Goal: Task Accomplishment & Management: Manage account settings

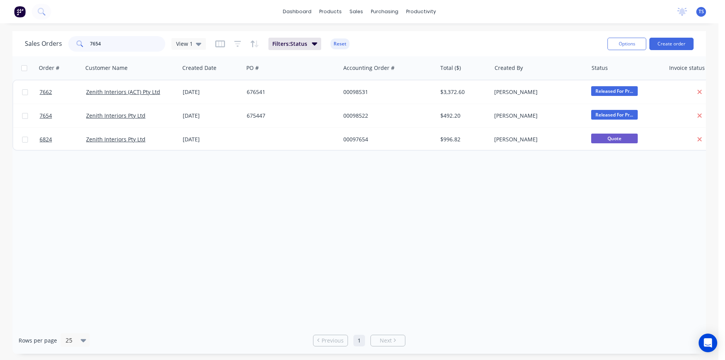
click at [116, 49] on input "7654" at bounding box center [128, 44] width 76 height 16
click at [116, 48] on input "7654" at bounding box center [128, 44] width 76 height 16
type input "8"
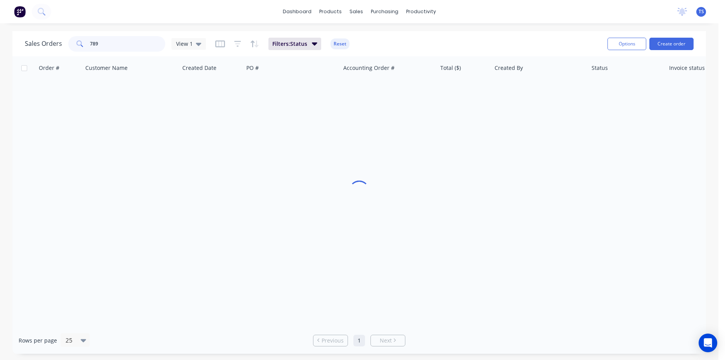
type input "7890"
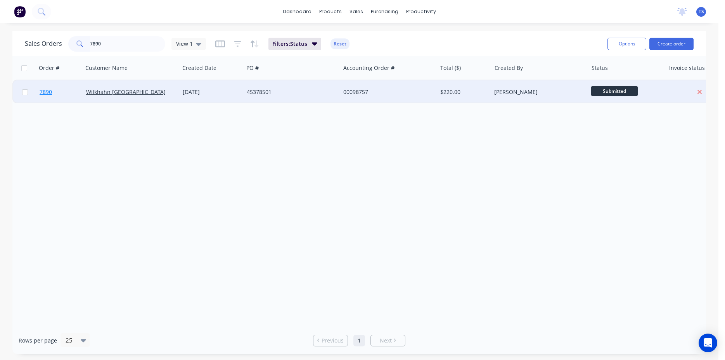
click at [63, 102] on link "7890" at bounding box center [63, 91] width 47 height 23
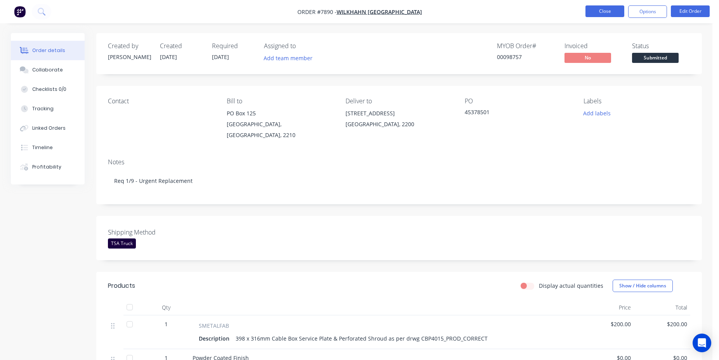
click at [596, 13] on button "Close" at bounding box center [604, 11] width 39 height 12
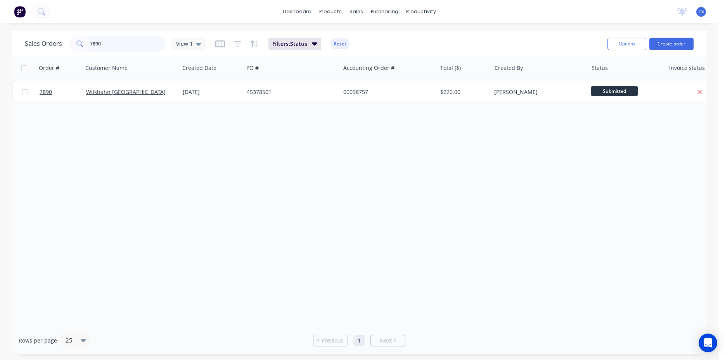
click at [111, 39] on input "7890" at bounding box center [128, 44] width 76 height 16
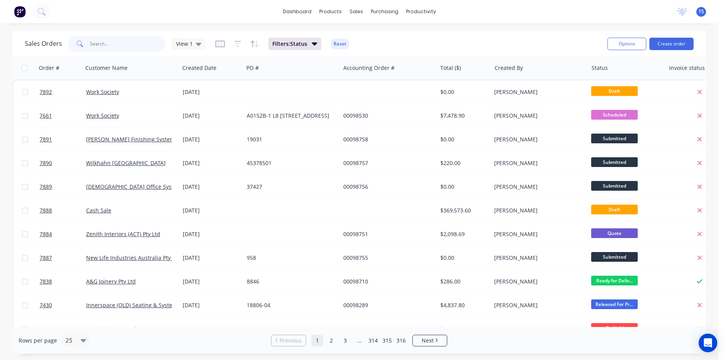
click at [106, 41] on input "text" at bounding box center [128, 44] width 76 height 16
paste input "A0152A-1 L7 [STREET_ADDRESS]"
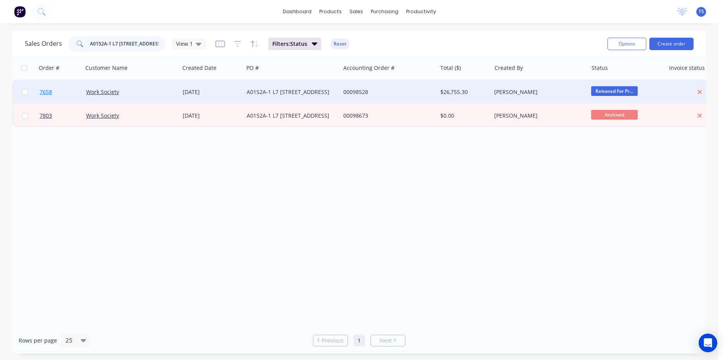
type input "A0152A-1 L7 [STREET_ADDRESS]"
click at [58, 100] on link "7658" at bounding box center [63, 91] width 47 height 23
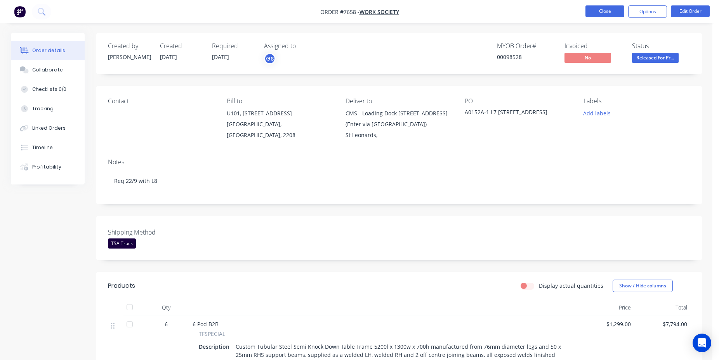
click at [605, 10] on button "Close" at bounding box center [604, 11] width 39 height 12
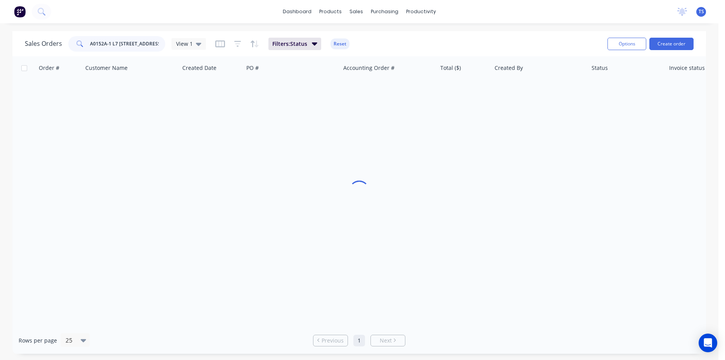
drag, startPoint x: 161, startPoint y: 45, endPoint x: -20, endPoint y: 47, distance: 181.2
click at [0, 47] on div "dashboard products sales purchasing productivity dashboard products Product Cat…" at bounding box center [359, 180] width 719 height 360
drag, startPoint x: 128, startPoint y: 44, endPoint x: -20, endPoint y: 44, distance: 147.4
click at [90, 44] on input "A015290572" at bounding box center [128, 44] width 76 height 16
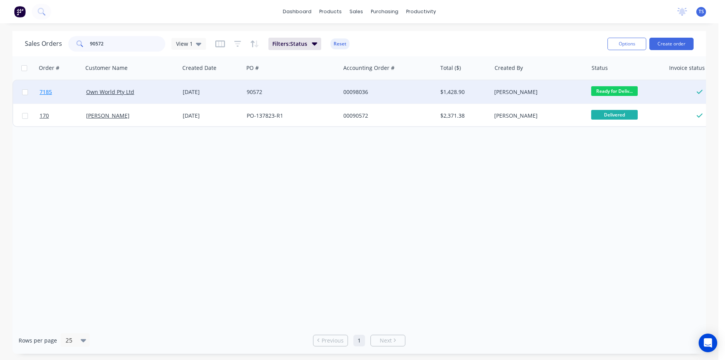
type input "90572"
click at [53, 97] on link "7185" at bounding box center [63, 91] width 47 height 23
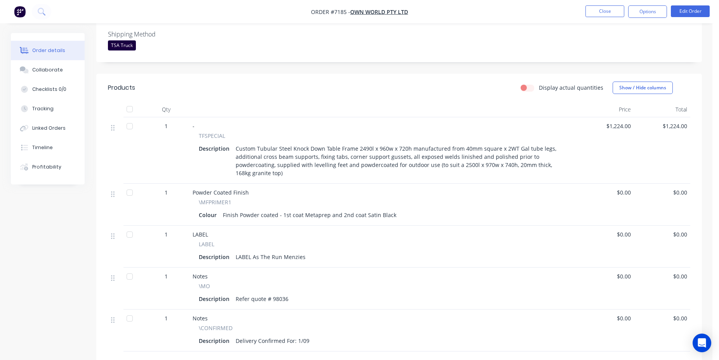
scroll to position [237, 0]
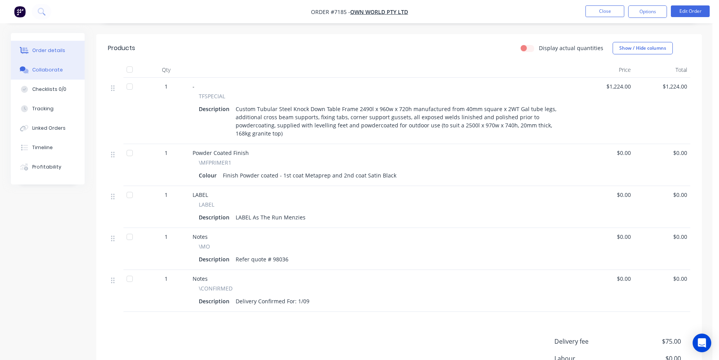
click at [59, 69] on div "Collaborate" at bounding box center [47, 69] width 31 height 7
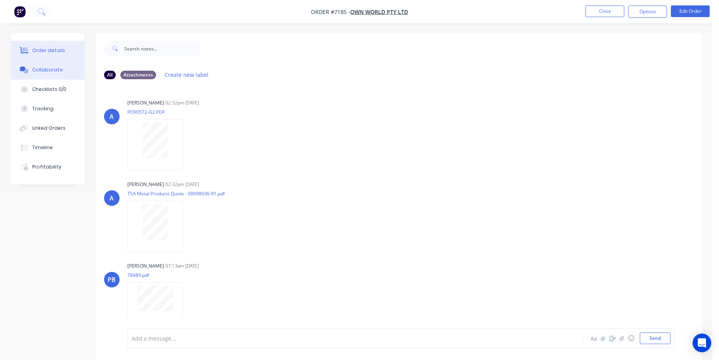
click at [52, 51] on div "Order details" at bounding box center [48, 50] width 33 height 7
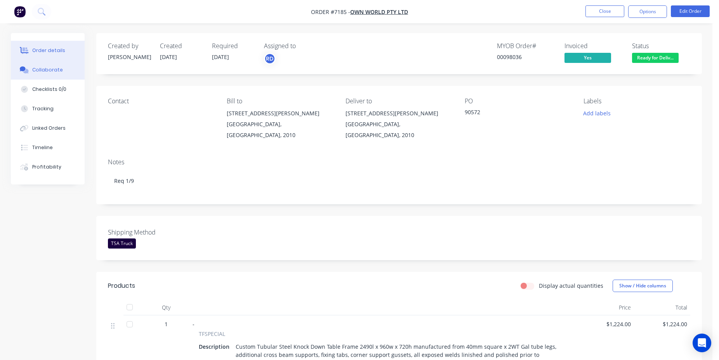
click at [45, 73] on div "Collaborate" at bounding box center [47, 69] width 31 height 7
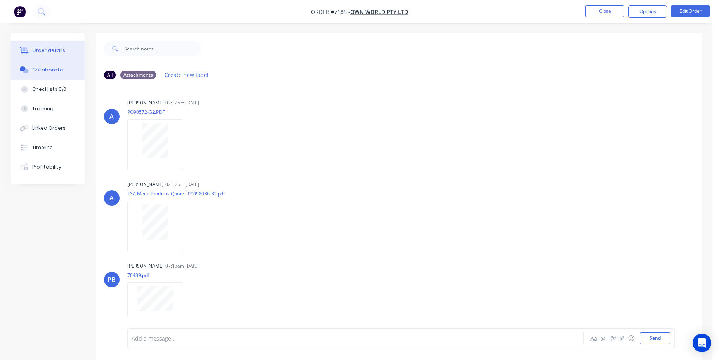
click at [65, 49] on button "Order details" at bounding box center [48, 50] width 74 height 19
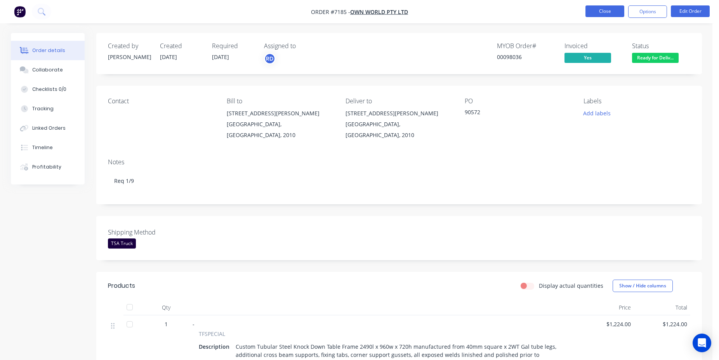
click at [605, 13] on button "Close" at bounding box center [604, 11] width 39 height 12
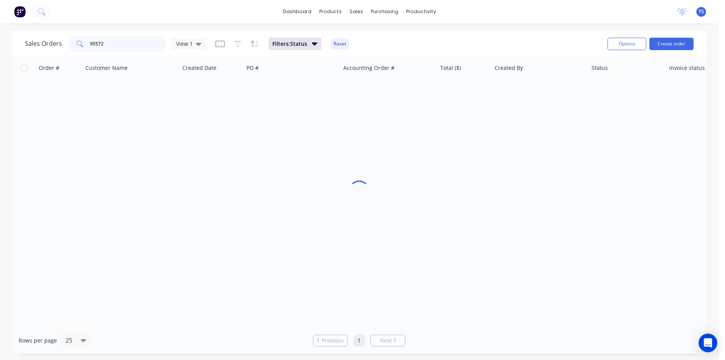
click at [90, 50] on input "90572" at bounding box center [128, 44] width 76 height 16
paste input "A0152A-1 L7 [STREET_ADDRESS]"
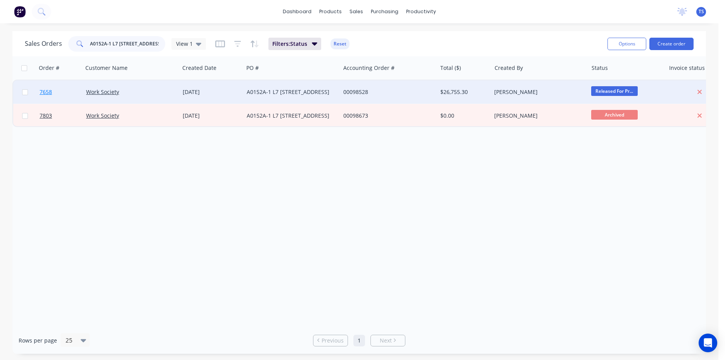
type input "A0152A-1 L7 [STREET_ADDRESS]"
click at [59, 92] on link "7658" at bounding box center [63, 91] width 47 height 23
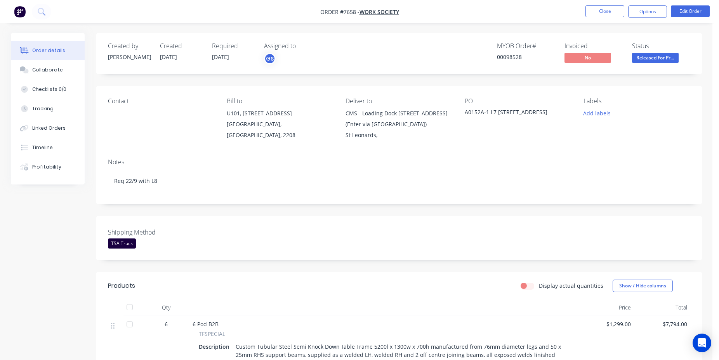
click at [511, 55] on div "00098528" at bounding box center [526, 57] width 58 height 8
copy div "00098528"
click at [614, 7] on button "Close" at bounding box center [604, 11] width 39 height 12
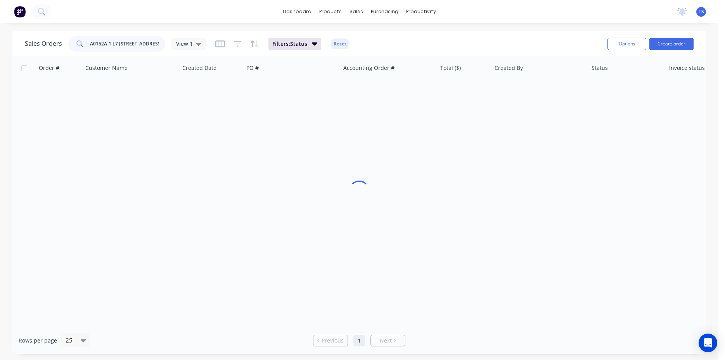
drag, startPoint x: 77, startPoint y: 43, endPoint x: 5, endPoint y: 43, distance: 71.8
click at [90, 43] on input "A0152A-1 L7 [STREET_ADDRESS]" at bounding box center [128, 44] width 76 height 16
paste input "A0152B-1 L8 [STREET_ADDRESS]"
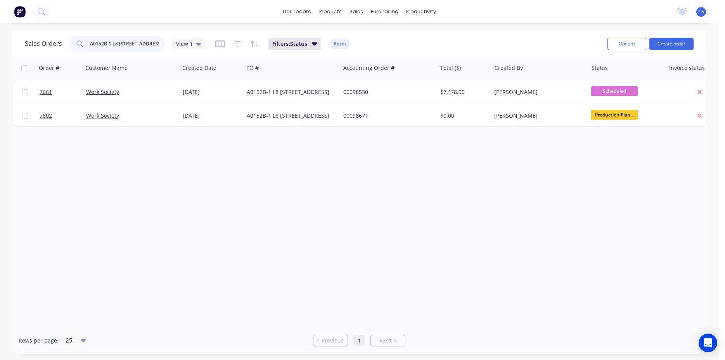
type input "A0152B-1 L8 [STREET_ADDRESS]"
click at [47, 96] on link "7661" at bounding box center [63, 91] width 47 height 23
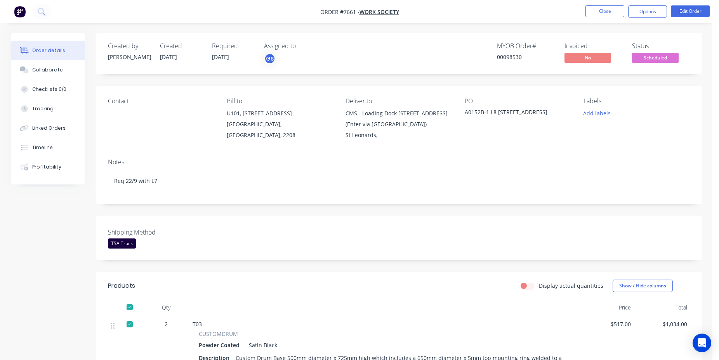
click at [503, 59] on div "00098530" at bounding box center [526, 57] width 58 height 8
copy div "00098530"
click at [689, 16] on button "Edit Order" at bounding box center [689, 11] width 39 height 12
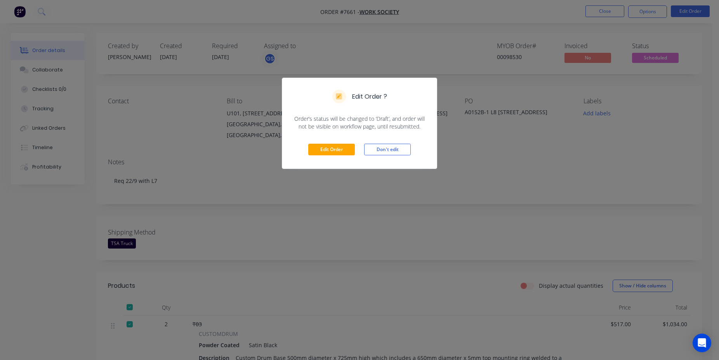
click at [330, 156] on div "Edit Order Don't edit" at bounding box center [359, 149] width 154 height 38
click at [330, 151] on button "Edit Order" at bounding box center [331, 150] width 47 height 12
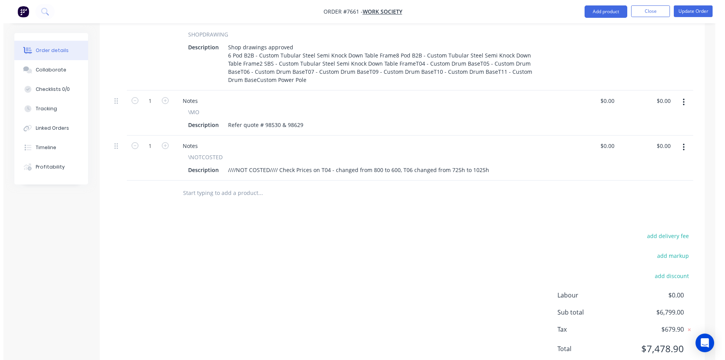
scroll to position [794, 0]
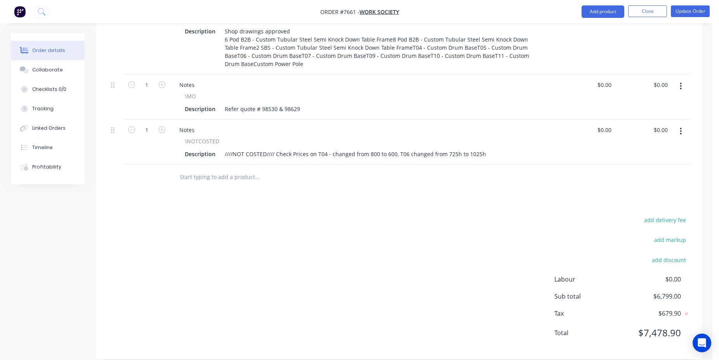
click at [219, 169] on input "text" at bounding box center [256, 177] width 155 height 16
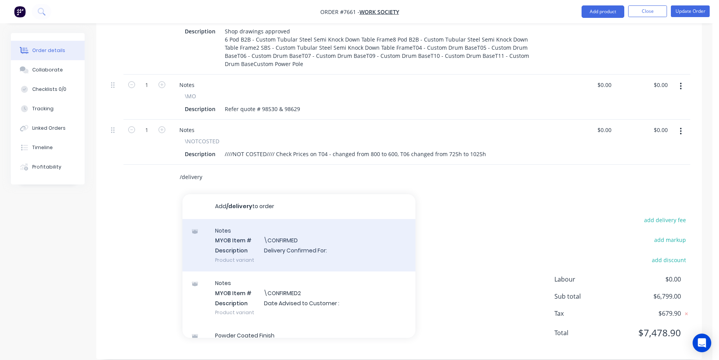
type input "/delivery"
click at [304, 238] on div "Notes MYOB Item # \CONFIRMED Description Delivery Confirmed For: Product variant" at bounding box center [298, 245] width 233 height 52
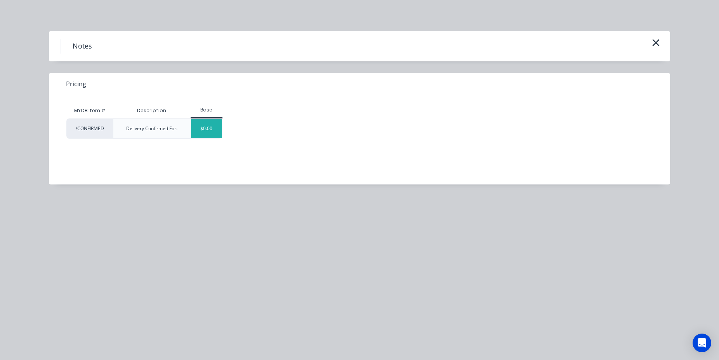
click at [197, 123] on div "$0.00" at bounding box center [206, 128] width 31 height 19
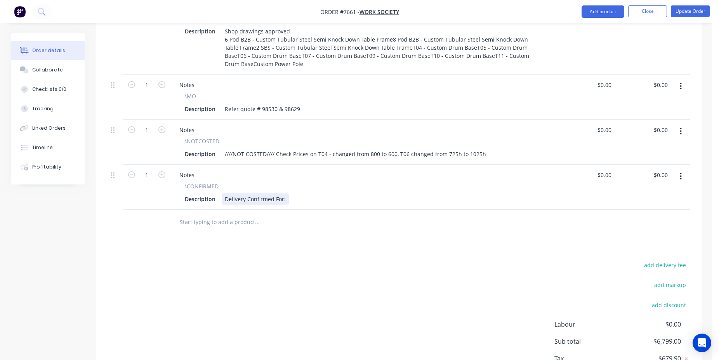
drag, startPoint x: 285, startPoint y: 177, endPoint x: 284, endPoint y: 187, distance: 10.1
click at [284, 183] on div "\CONFIRMED Description Delivery Confirmed For:" at bounding box center [364, 193] width 382 height 23
click at [284, 193] on div "Delivery Confirmed For:" at bounding box center [255, 198] width 67 height 11
click at [682, 17] on li "Update Order" at bounding box center [689, 11] width 39 height 12
click at [684, 10] on button "Update Order" at bounding box center [689, 11] width 39 height 12
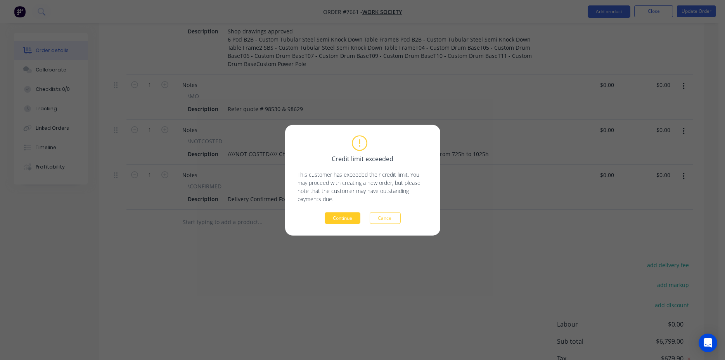
click at [348, 217] on button "Continue" at bounding box center [343, 218] width 36 height 12
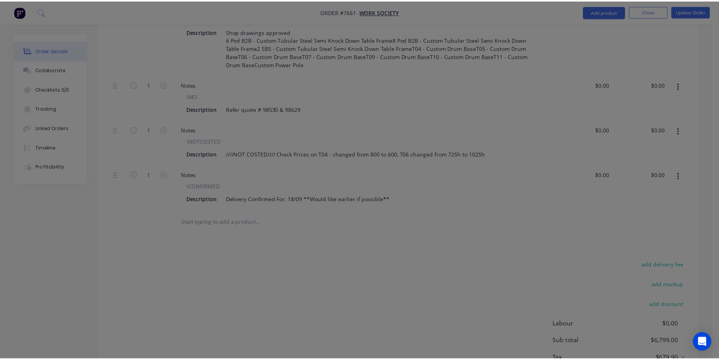
scroll to position [712, 0]
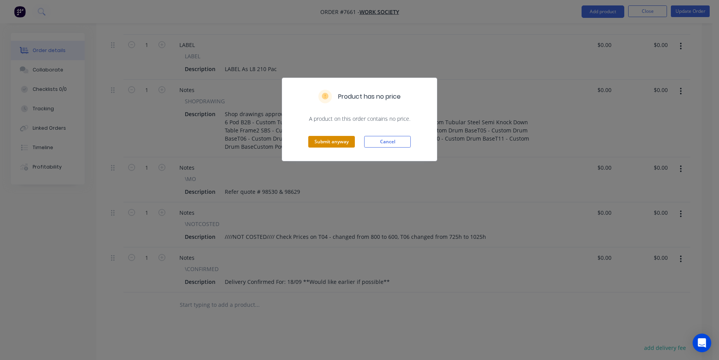
click at [340, 139] on button "Submit anyway" at bounding box center [331, 142] width 47 height 12
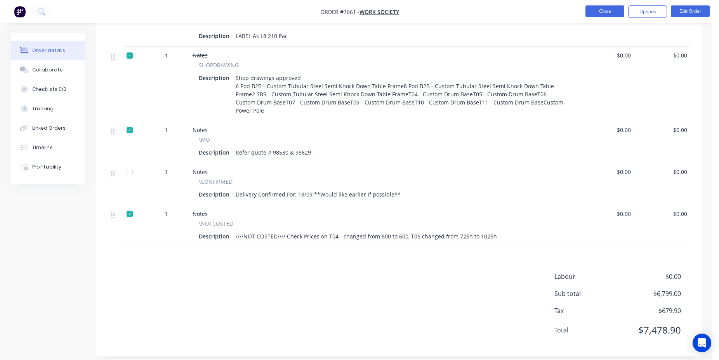
click at [586, 11] on button "Close" at bounding box center [604, 11] width 39 height 12
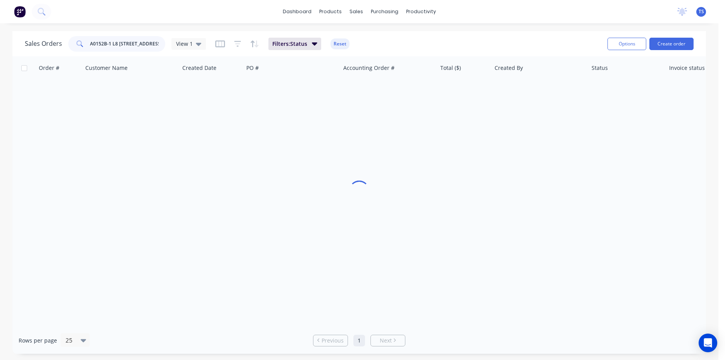
drag, startPoint x: 154, startPoint y: 47, endPoint x: 2, endPoint y: 55, distance: 151.6
click at [90, 52] on input "A0152B-1 L8 [STREET_ADDRESS]" at bounding box center [128, 44] width 76 height 16
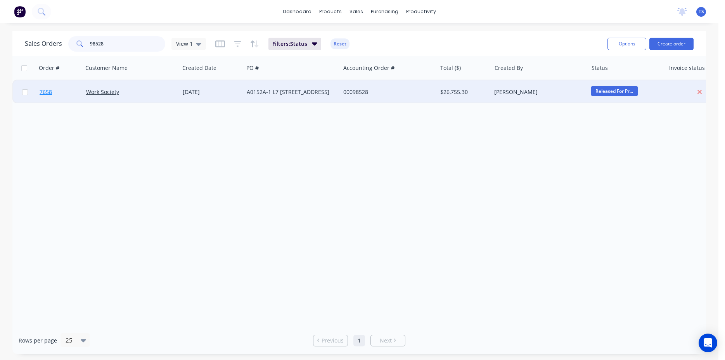
type input "98528"
click at [54, 92] on link "7658" at bounding box center [63, 91] width 47 height 23
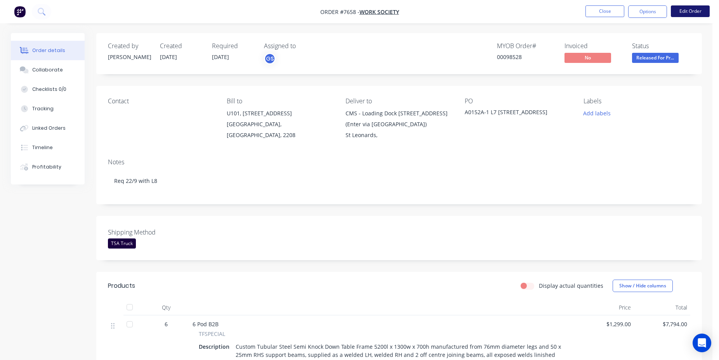
click at [680, 14] on button "Edit Order" at bounding box center [689, 11] width 39 height 12
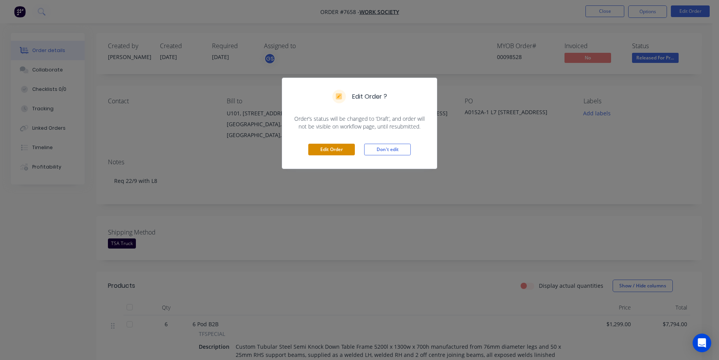
click at [316, 155] on button "Edit Order" at bounding box center [331, 150] width 47 height 12
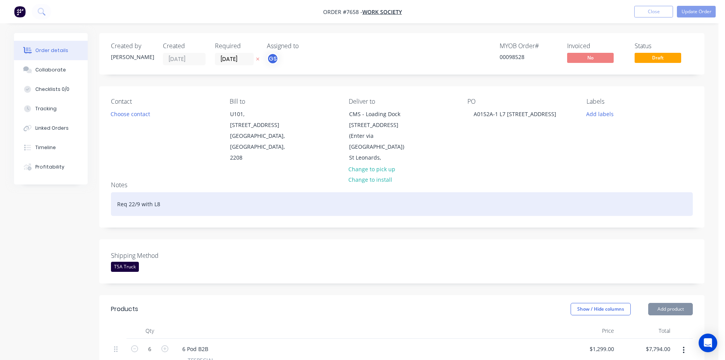
type input "$1,299.00"
type input "$7,794.00"
type input "$1,552.00"
type input "$3,104.00"
type input "$749.00"
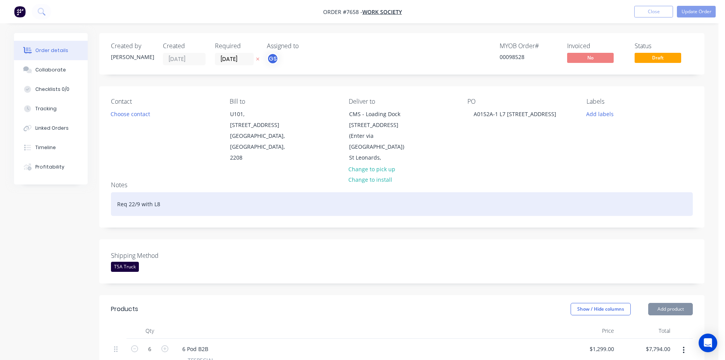
type input "$749.00"
type input "$332.00"
type input "$996.00"
type input "$434.00"
type input "$1,736.00"
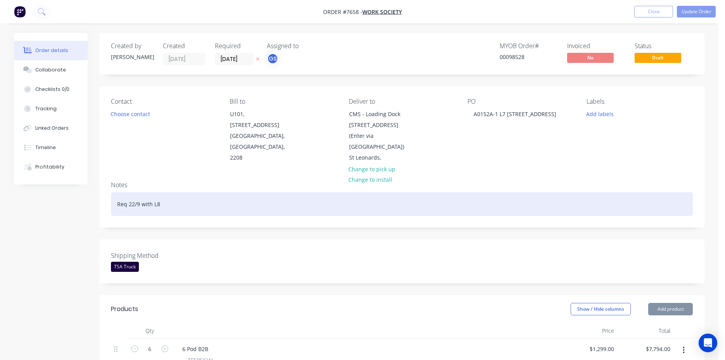
type input "$778.00"
type input "$2,334.00"
type input "$332.00"
type input "$996.00"
type input "$510.00"
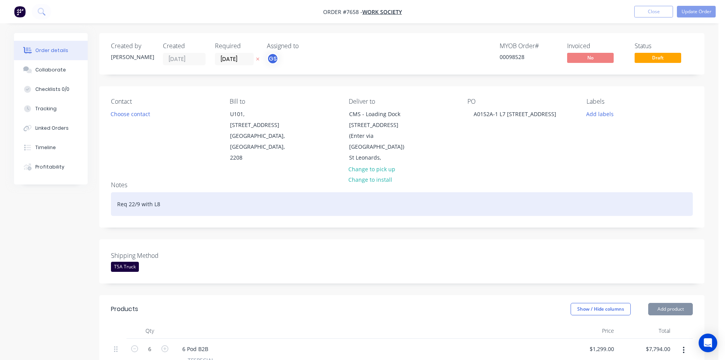
type input "$1,020.00"
type input "$434.00"
type input "$1,736.00"
type input "$510.00"
type input "$2,040.00"
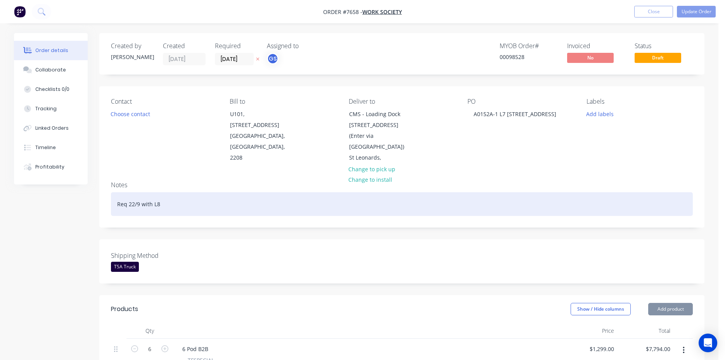
type input "$202.00"
type input "$1,818.00"
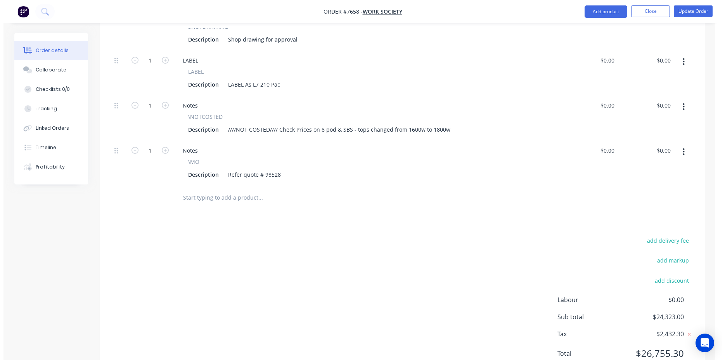
scroll to position [1213, 0]
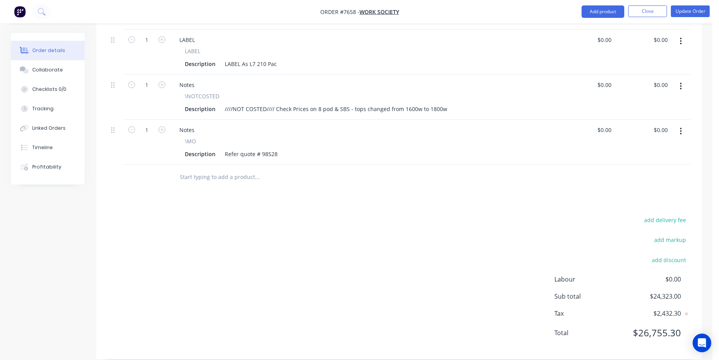
click at [232, 169] on input "text" at bounding box center [256, 177] width 155 height 16
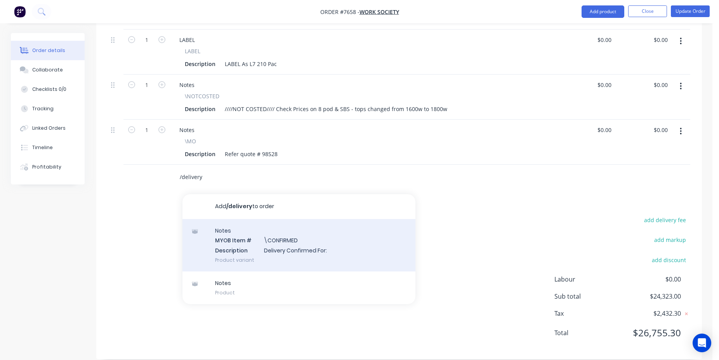
type input "/delivery"
click at [333, 243] on div "Notes MYOB Item # \CONFIRMED Description Delivery Confirmed For: Product variant" at bounding box center [298, 245] width 233 height 52
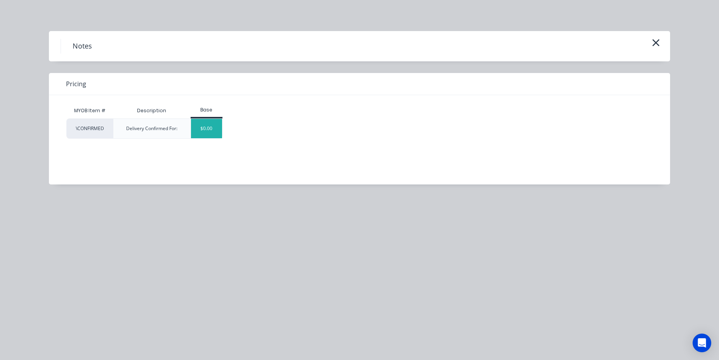
click at [208, 136] on div "$0.00" at bounding box center [206, 128] width 31 height 19
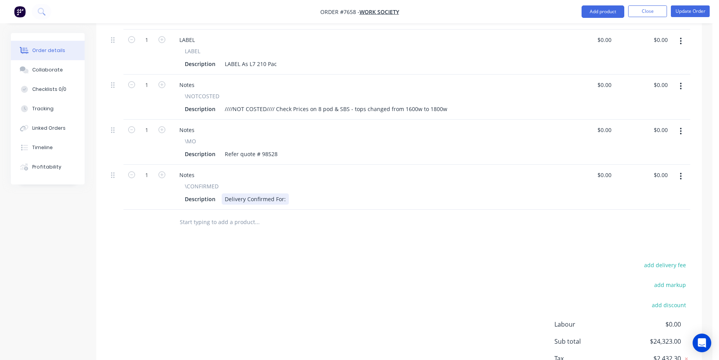
click at [285, 193] on div "Delivery Confirmed For:" at bounding box center [255, 198] width 67 height 11
click at [696, 15] on button "Update Order" at bounding box center [689, 11] width 39 height 12
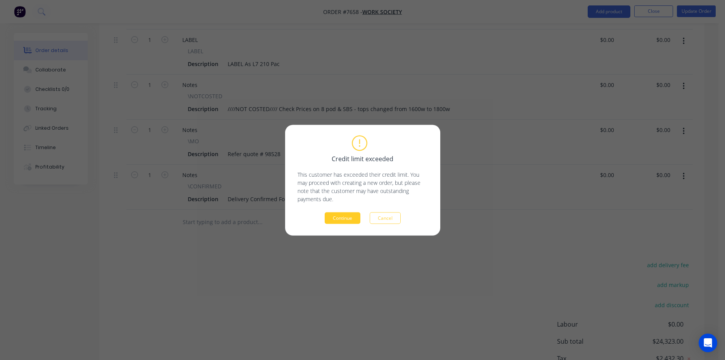
click at [348, 221] on button "Continue" at bounding box center [343, 218] width 36 height 12
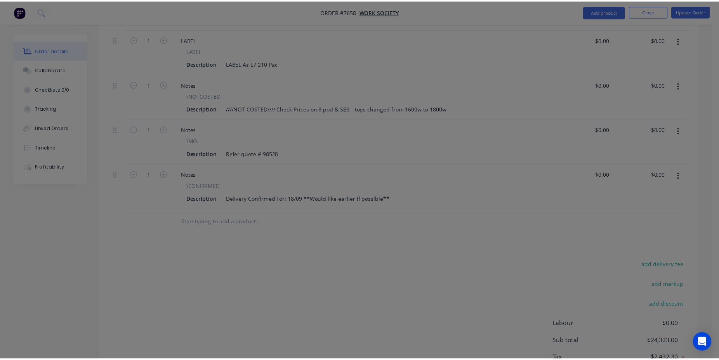
scroll to position [1117, 0]
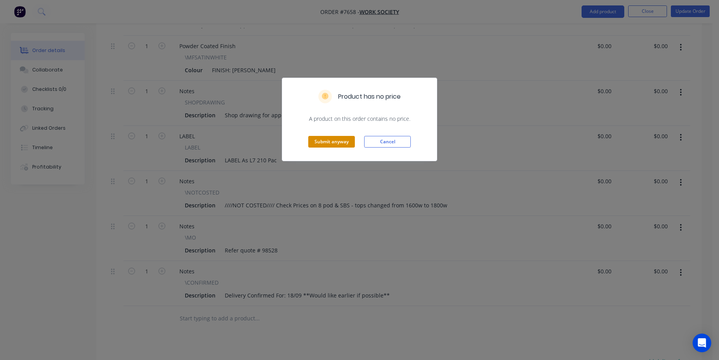
click at [321, 141] on button "Submit anyway" at bounding box center [331, 142] width 47 height 12
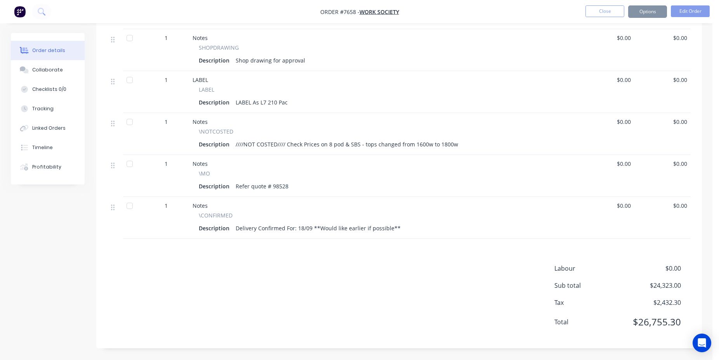
scroll to position [1105, 0]
click at [601, 12] on button "Close" at bounding box center [604, 11] width 39 height 12
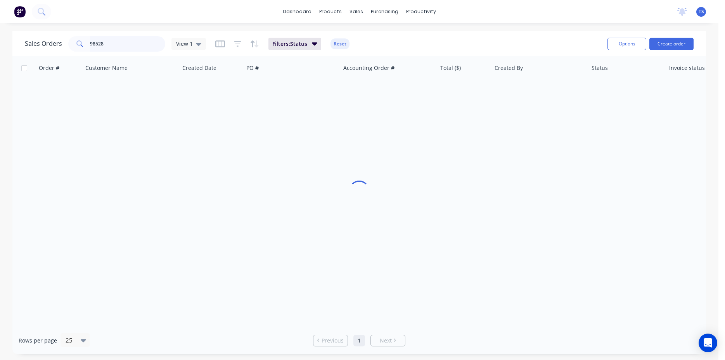
click at [142, 43] on input "98528" at bounding box center [128, 44] width 76 height 16
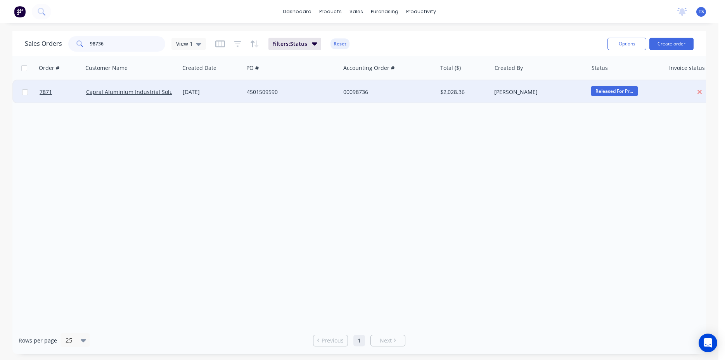
type input "98736"
click at [38, 92] on div at bounding box center [59, 91] width 47 height 23
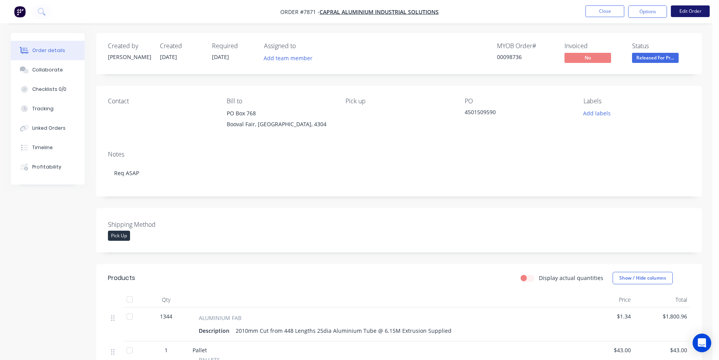
click at [704, 9] on button "Edit Order" at bounding box center [689, 11] width 39 height 12
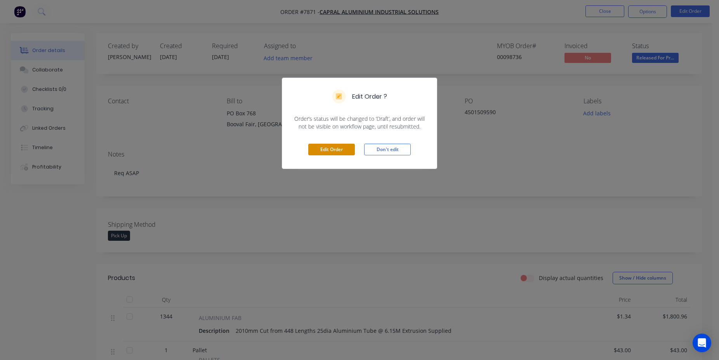
click at [347, 148] on button "Edit Order" at bounding box center [331, 150] width 47 height 12
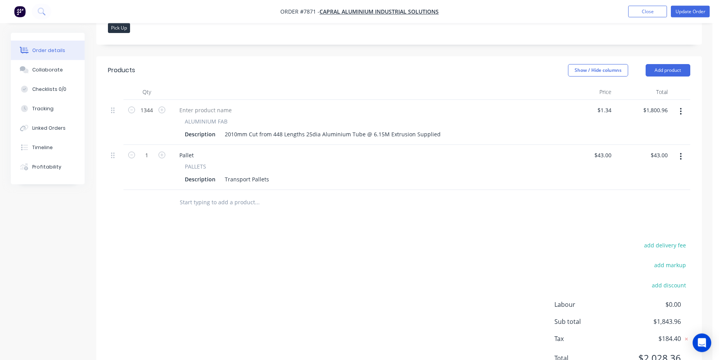
scroll to position [253, 0]
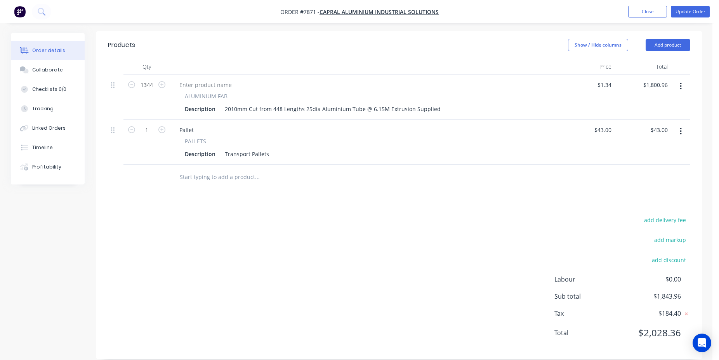
click at [228, 170] on input "text" at bounding box center [256, 177] width 155 height 16
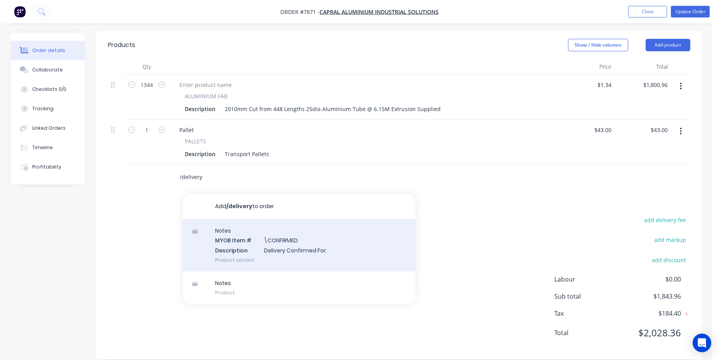
type input "/delivery"
click at [263, 226] on div "Notes MYOB Item # \CONFIRMED Description Delivery Confirmed For: Product variant" at bounding box center [298, 245] width 233 height 52
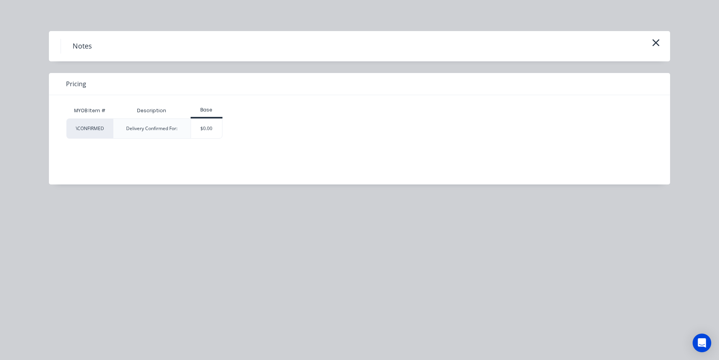
click at [180, 119] on div "Delivery Confirmed For:" at bounding box center [152, 128] width 64 height 19
click at [200, 126] on div "$0.00" at bounding box center [206, 128] width 31 height 19
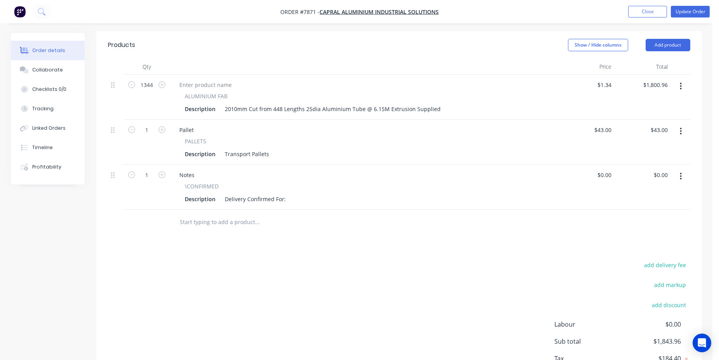
click at [289, 193] on div "Description Delivery Confirmed For:" at bounding box center [363, 198] width 362 height 11
click at [237, 193] on div "Delivery Confirmed For:" at bounding box center [255, 198] width 67 height 11
click at [284, 193] on div "Pick up Confirmed For:" at bounding box center [254, 198] width 65 height 11
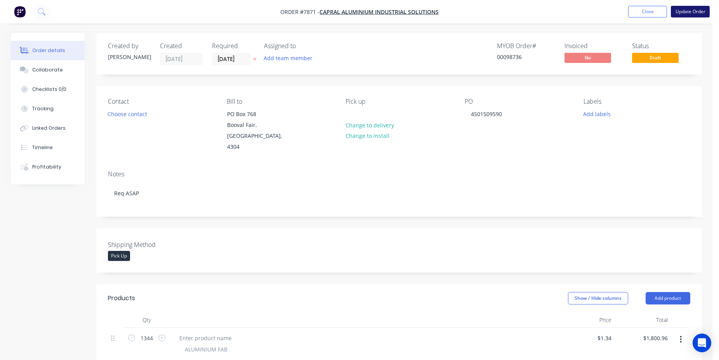
click at [681, 16] on button "Update Order" at bounding box center [689, 12] width 39 height 12
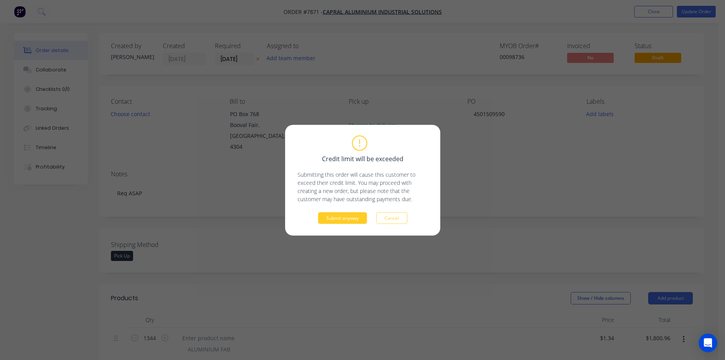
click at [344, 213] on button "Submit anyway" at bounding box center [342, 218] width 49 height 12
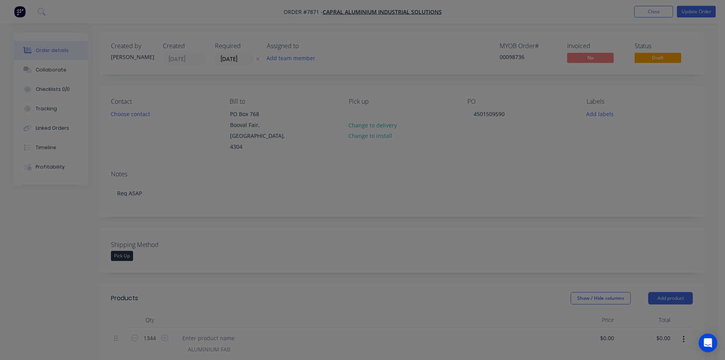
type input "$1.34"
type input "$1,800.96"
type input "$43.00"
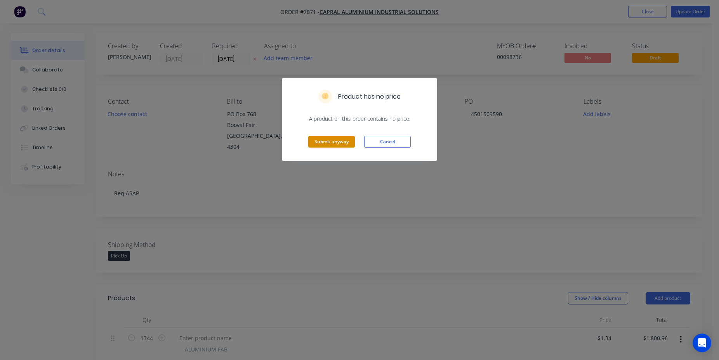
click at [324, 141] on button "Submit anyway" at bounding box center [331, 142] width 47 height 12
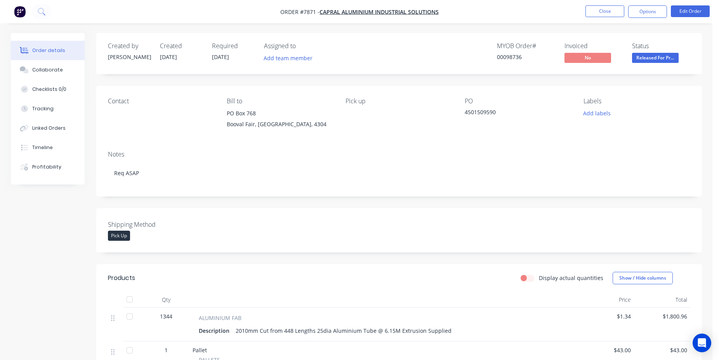
click at [382, 55] on div "MYOB Order # 00098736 Invoiced No Status Released For Pr..." at bounding box center [515, 53] width 348 height 23
click at [372, 76] on div "Created by [PERSON_NAME] Created [DATE] Required [DATE] Assigned to Add team me…" at bounding box center [398, 283] width 605 height 501
click at [398, 76] on div "Created by [PERSON_NAME] Created [DATE] Required [DATE] Assigned to Add team me…" at bounding box center [398, 283] width 605 height 501
click at [431, 78] on div "Created by [PERSON_NAME] Created [DATE] Required [DATE] Assigned to Add team me…" at bounding box center [398, 283] width 605 height 501
click at [379, 73] on div "Created by [PERSON_NAME] Created [DATE] Required [DATE] Assigned to Add team me…" at bounding box center [398, 53] width 605 height 41
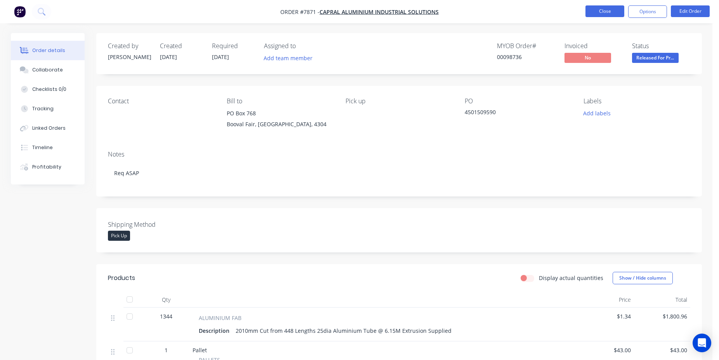
click at [606, 13] on button "Close" at bounding box center [604, 11] width 39 height 12
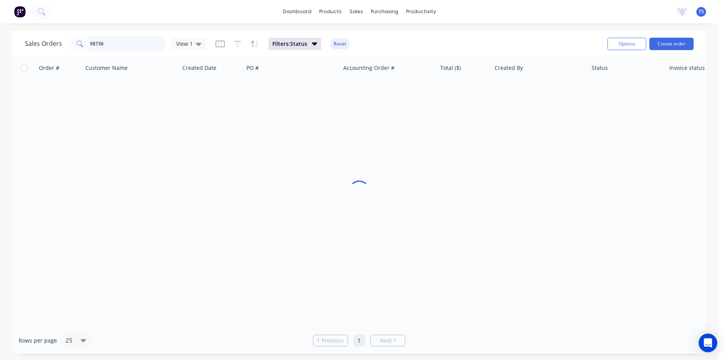
click at [128, 38] on input "98736" at bounding box center [128, 44] width 76 height 16
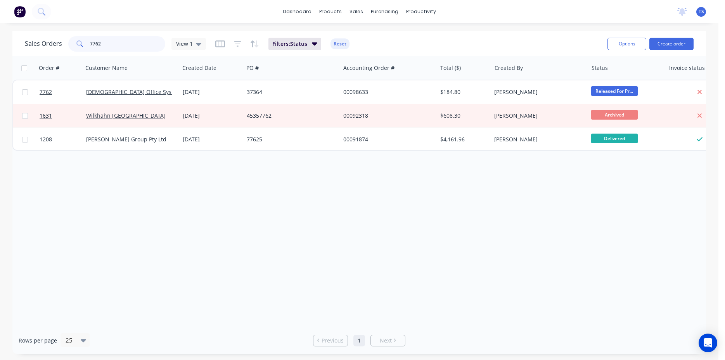
click at [128, 38] on input "7762" at bounding box center [128, 44] width 76 height 16
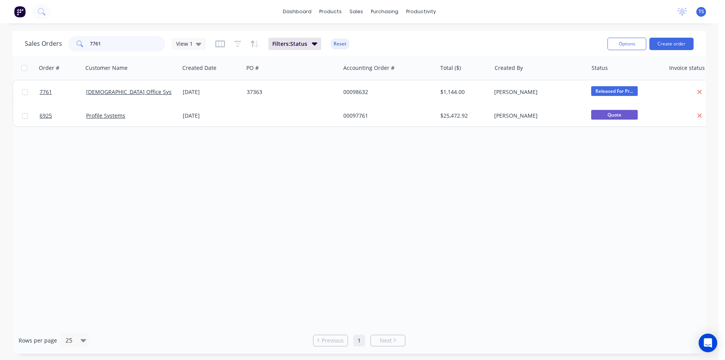
click at [128, 38] on input "7761" at bounding box center [128, 44] width 76 height 16
click at [129, 42] on input "7763" at bounding box center [128, 44] width 76 height 16
type input "7"
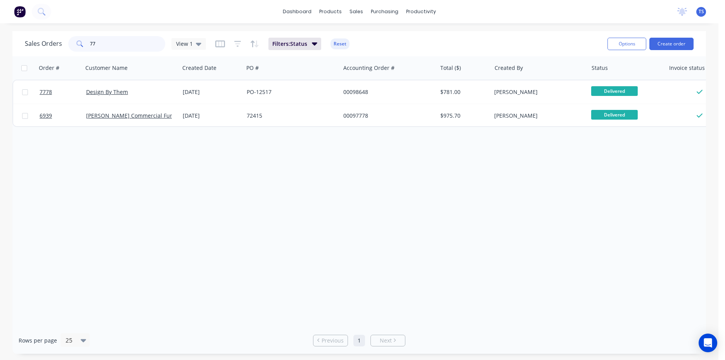
type input "7"
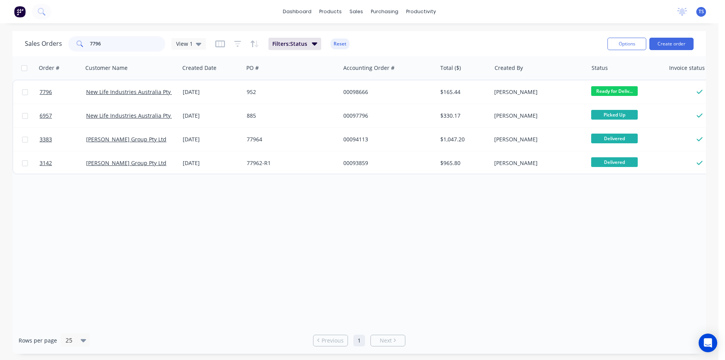
click at [111, 44] on input "7796" at bounding box center [128, 44] width 76 height 16
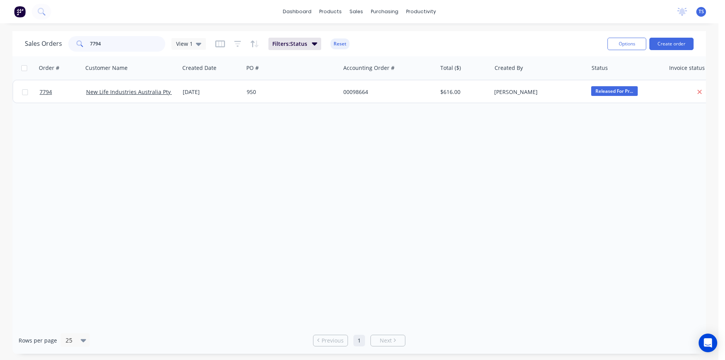
click at [111, 44] on input "7794" at bounding box center [128, 44] width 76 height 16
type input "9"
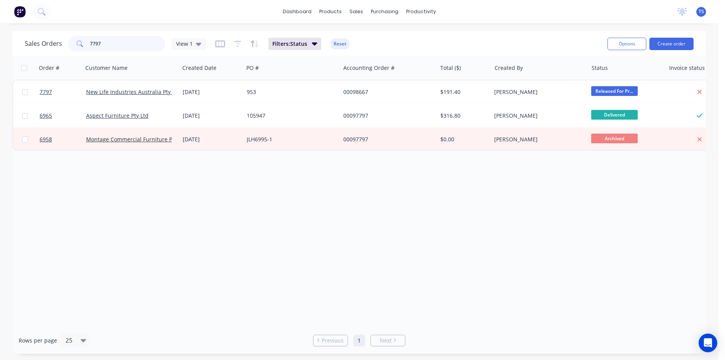
click at [118, 43] on input "7797" at bounding box center [128, 44] width 76 height 16
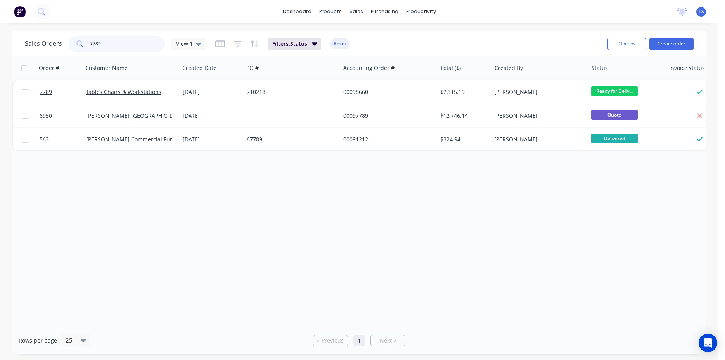
click at [118, 43] on input "7789" at bounding box center [128, 44] width 76 height 16
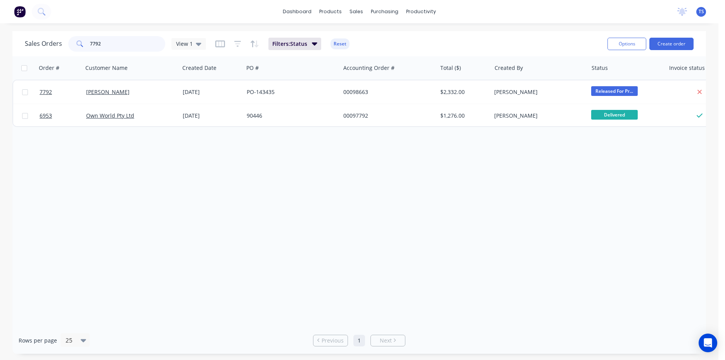
click at [114, 45] on input "7792" at bounding box center [128, 44] width 76 height 16
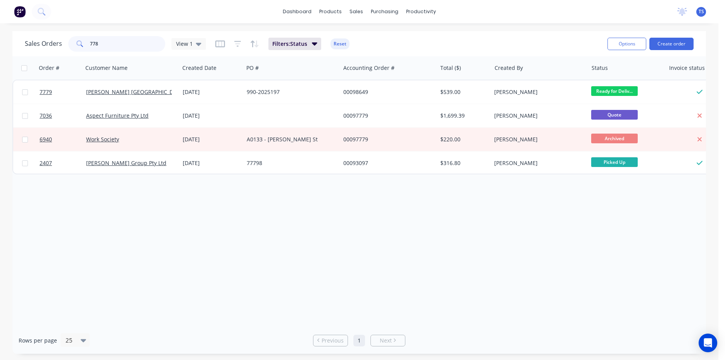
type input "7782"
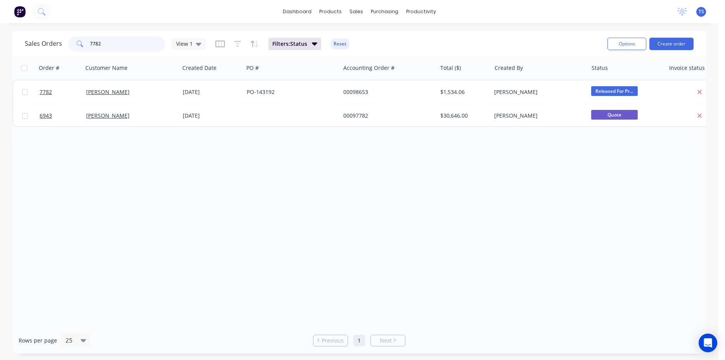
click at [112, 45] on input "7782" at bounding box center [128, 44] width 76 height 16
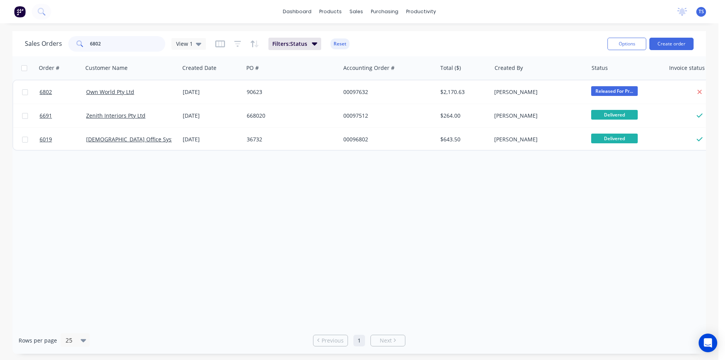
click at [110, 48] on input "6802" at bounding box center [128, 44] width 76 height 16
click at [112, 47] on input "7800" at bounding box center [128, 44] width 76 height 16
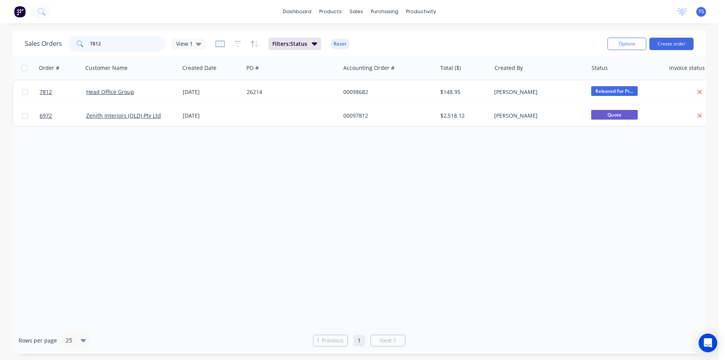
click at [112, 47] on input "7812" at bounding box center [128, 44] width 76 height 16
type input "8"
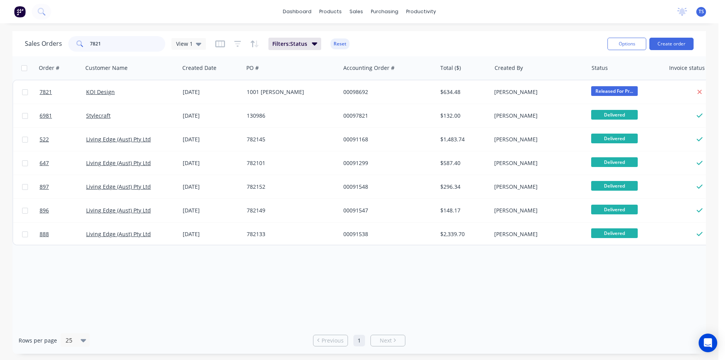
click at [111, 47] on input "7821" at bounding box center [128, 44] width 76 height 16
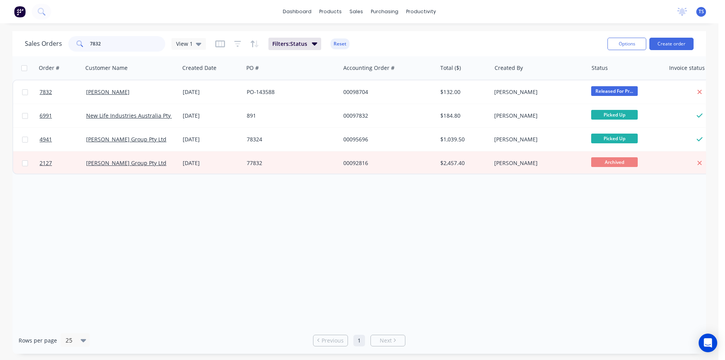
click at [111, 47] on input "7832" at bounding box center [128, 44] width 76 height 16
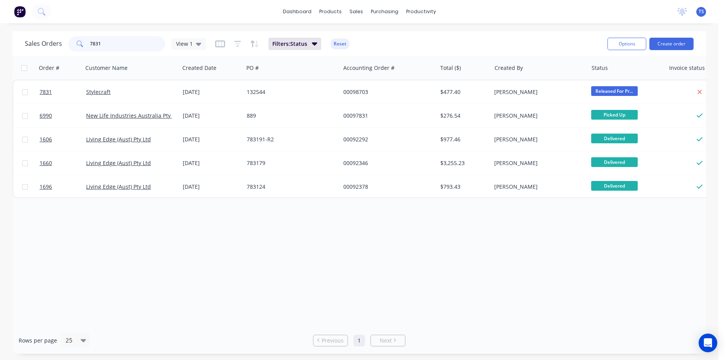
click at [111, 47] on input "7831" at bounding box center [128, 44] width 76 height 16
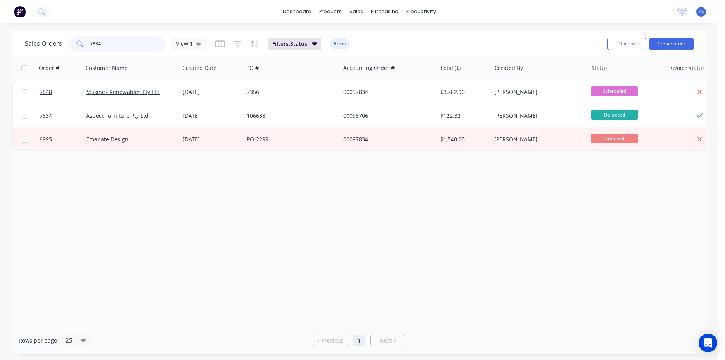
click at [111, 47] on input "7834" at bounding box center [128, 44] width 76 height 16
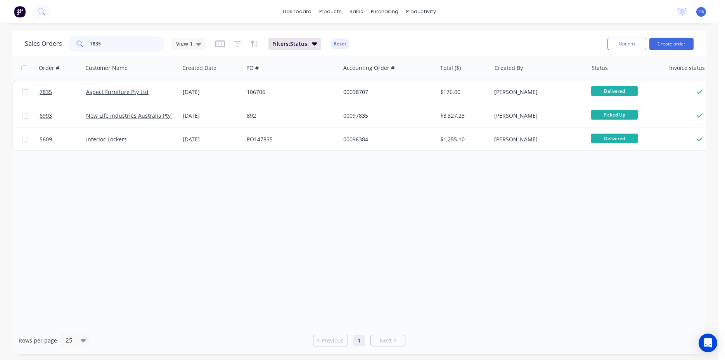
click at [130, 49] on input "7835" at bounding box center [128, 44] width 76 height 16
click at [130, 49] on input "7837" at bounding box center [128, 44] width 76 height 16
click at [129, 46] on input "7840" at bounding box center [128, 44] width 76 height 16
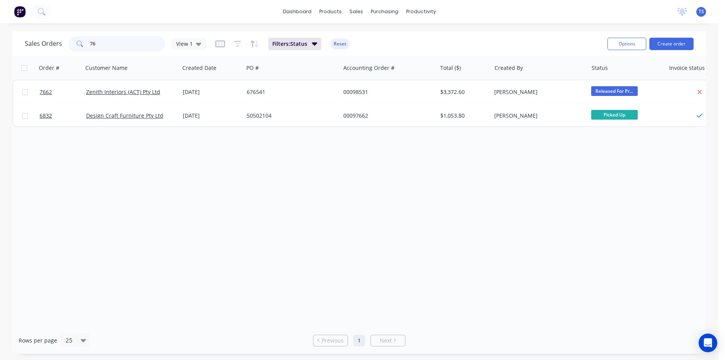
type input "7"
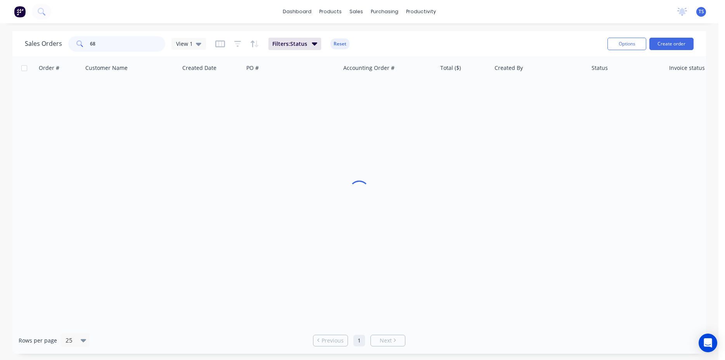
type input "6"
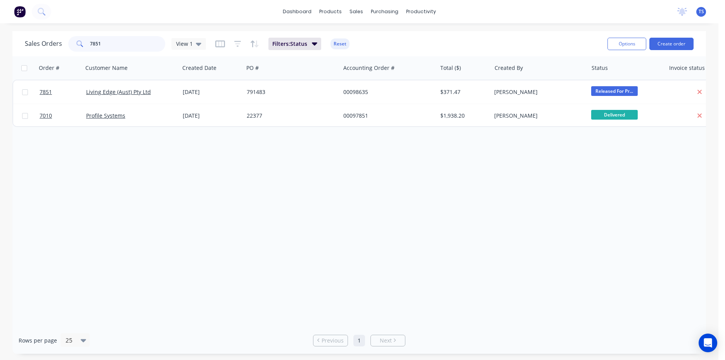
click at [121, 44] on input "7851" at bounding box center [128, 44] width 76 height 16
click at [111, 44] on input "7216" at bounding box center [128, 44] width 76 height 16
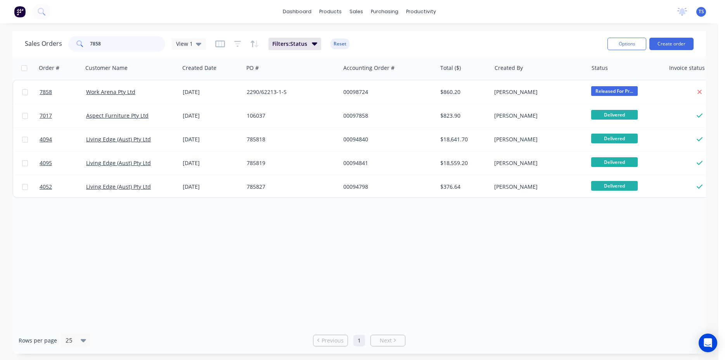
click at [125, 39] on input "7858" at bounding box center [128, 44] width 76 height 16
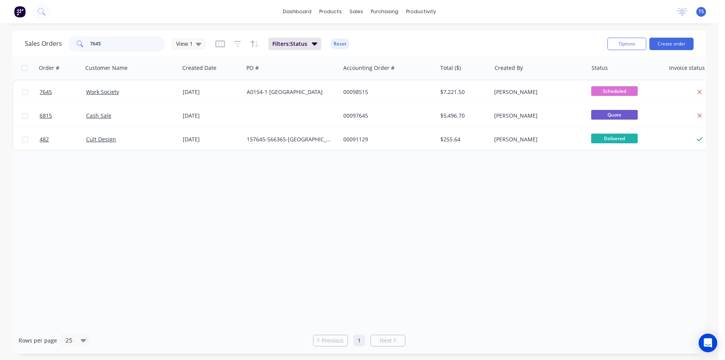
click at [122, 42] on input "7645" at bounding box center [128, 44] width 76 height 16
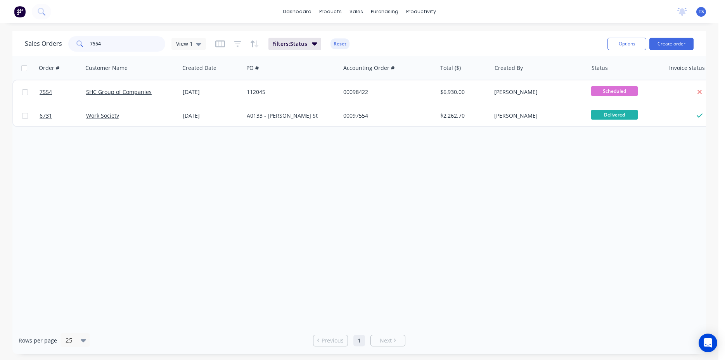
click at [130, 41] on input "7554" at bounding box center [128, 44] width 76 height 16
click at [130, 41] on input "7861" at bounding box center [128, 44] width 76 height 16
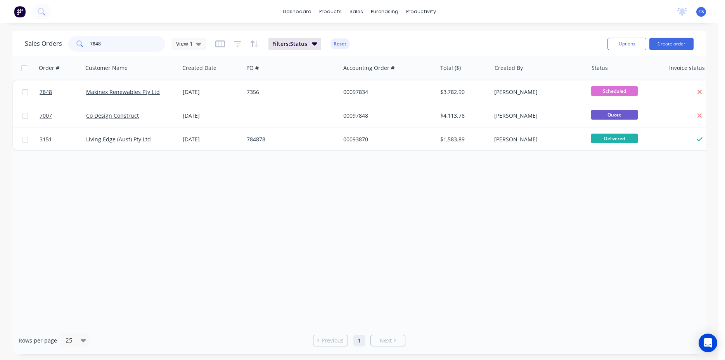
click at [119, 49] on input "7848" at bounding box center [128, 44] width 76 height 16
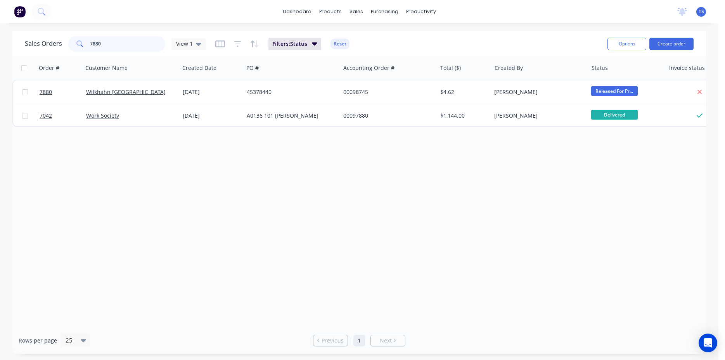
click at [116, 47] on input "7880" at bounding box center [128, 44] width 76 height 16
click at [116, 47] on input "7869" at bounding box center [128, 44] width 76 height 16
click at [116, 47] on input "7870" at bounding box center [128, 44] width 76 height 16
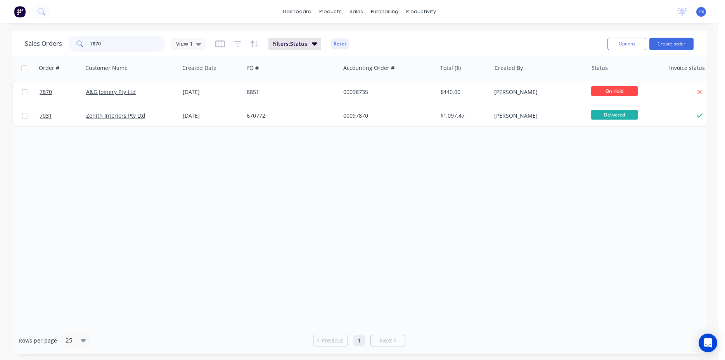
click at [116, 47] on input "7870" at bounding box center [128, 44] width 76 height 16
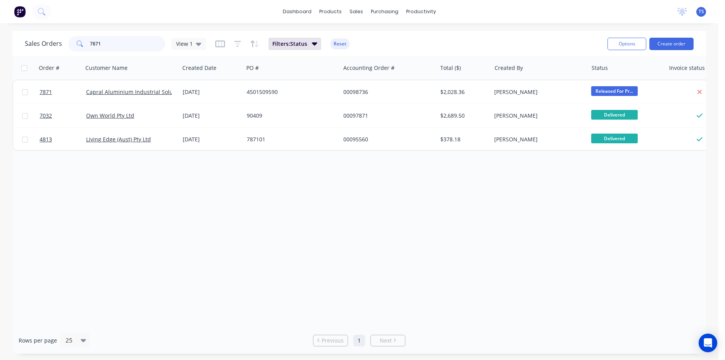
click at [116, 47] on input "7871" at bounding box center [128, 44] width 76 height 16
click at [116, 47] on input "7866" at bounding box center [128, 44] width 76 height 16
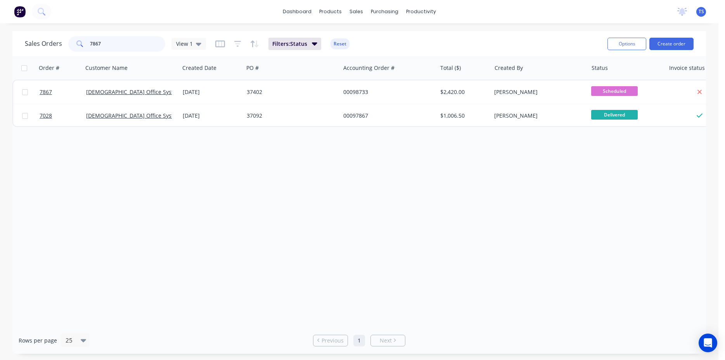
click at [110, 47] on input "7867" at bounding box center [128, 44] width 76 height 16
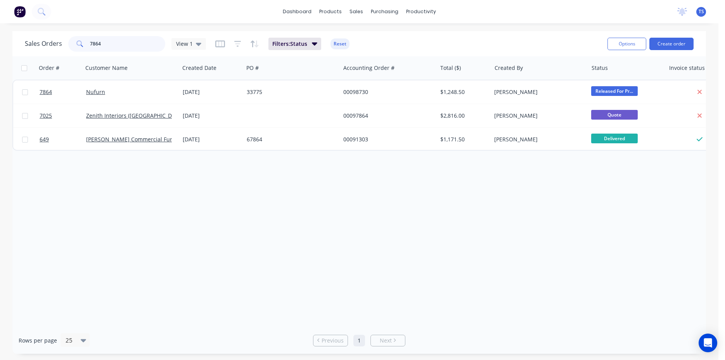
click at [110, 47] on input "7864" at bounding box center [128, 44] width 76 height 16
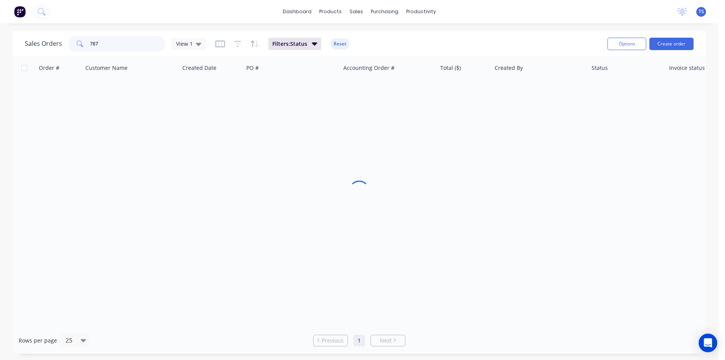
type input "7872"
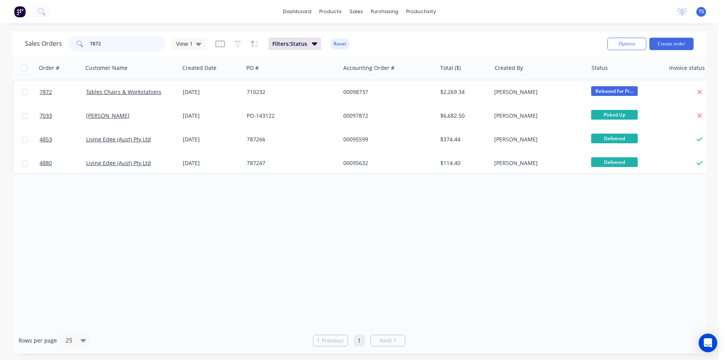
click at [110, 47] on input "7872" at bounding box center [128, 44] width 76 height 16
type input "3"
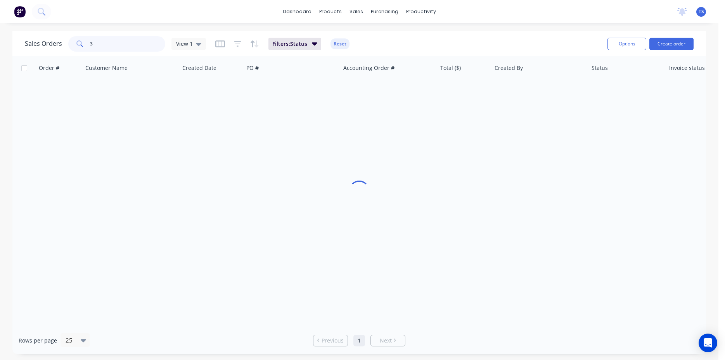
click at [110, 47] on input "3" at bounding box center [128, 44] width 76 height 16
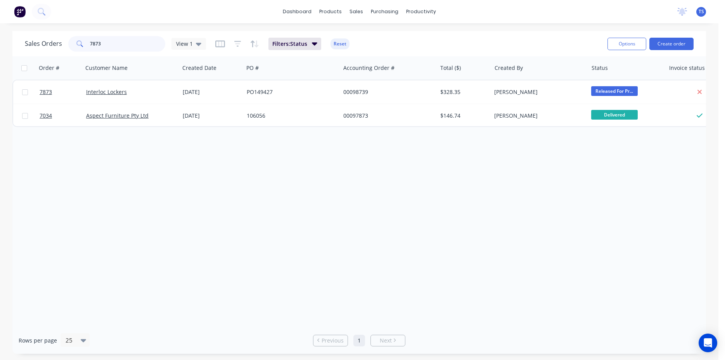
click at [110, 49] on input "7873" at bounding box center [128, 44] width 76 height 16
click at [110, 49] on input "7874" at bounding box center [128, 44] width 76 height 16
click at [110, 49] on input "7875" at bounding box center [128, 44] width 76 height 16
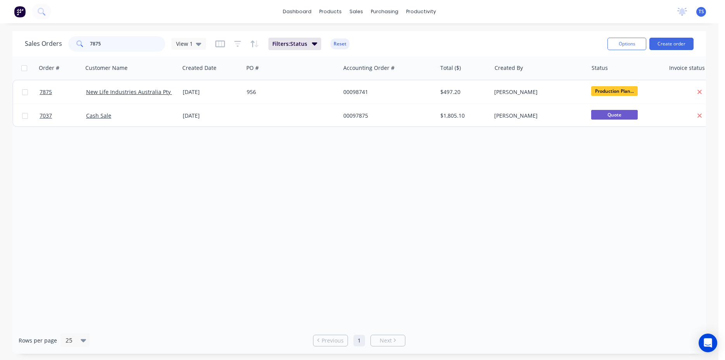
click at [110, 49] on input "7875" at bounding box center [128, 44] width 76 height 16
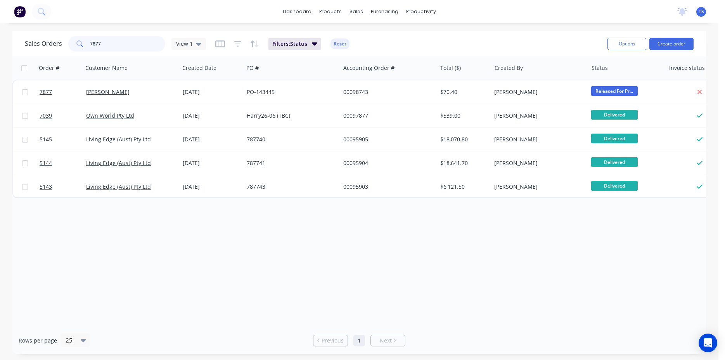
click at [110, 49] on input "7877" at bounding box center [128, 44] width 76 height 16
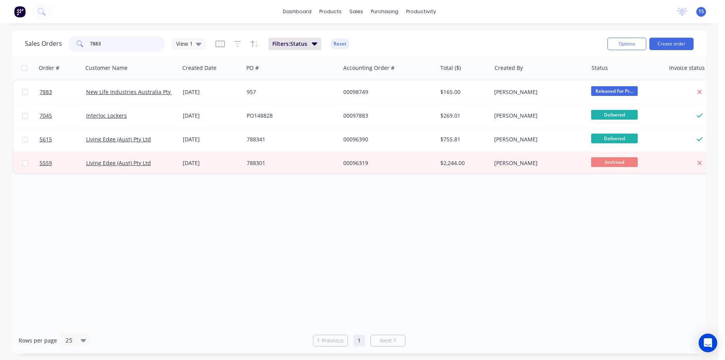
click at [110, 49] on input "7883" at bounding box center [128, 44] width 76 height 16
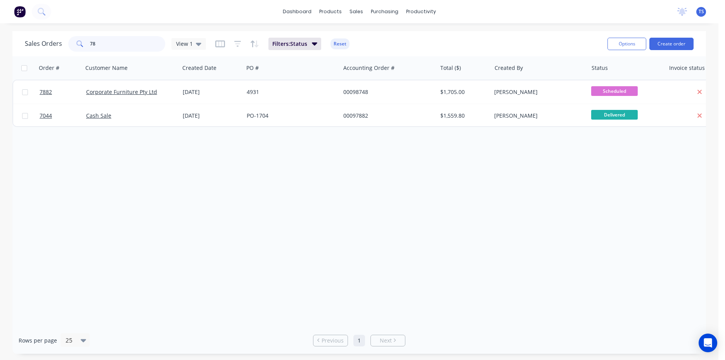
type input "7"
click at [146, 34] on div "Sales Orders 4854 View 1 Filters: Status Reset Options Create order" at bounding box center [359, 43] width 694 height 25
click at [142, 40] on input "4854" at bounding box center [128, 44] width 76 height 16
click at [142, 41] on input "4854" at bounding box center [128, 44] width 76 height 16
type input "485"
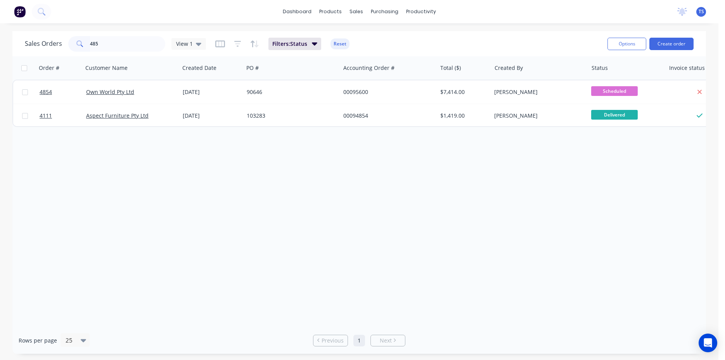
drag, startPoint x: 117, startPoint y: 29, endPoint x: 120, endPoint y: 42, distance: 12.3
click at [117, 38] on div "dashboard products sales purchasing productivity dashboard products Product Cat…" at bounding box center [359, 180] width 719 height 360
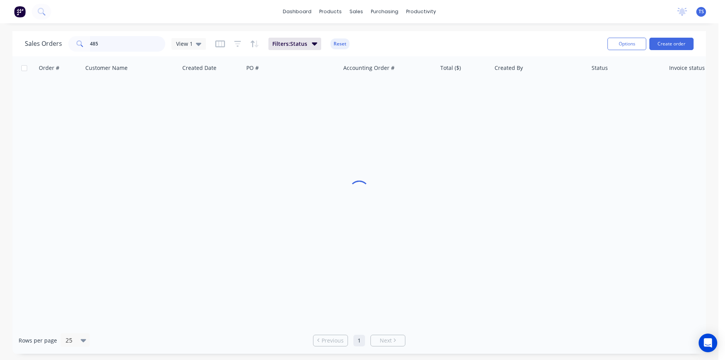
click at [121, 43] on input "485" at bounding box center [128, 44] width 76 height 16
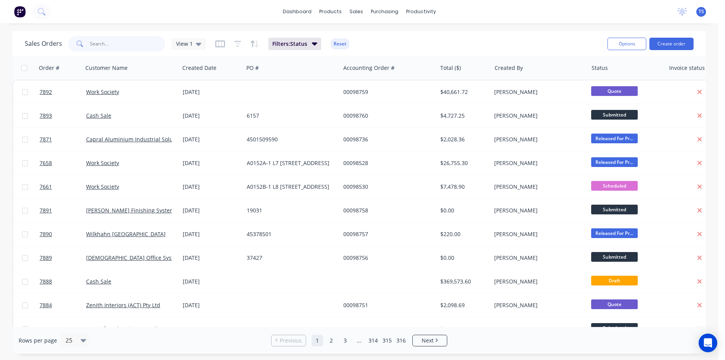
click at [134, 46] on input "text" at bounding box center [128, 44] width 76 height 16
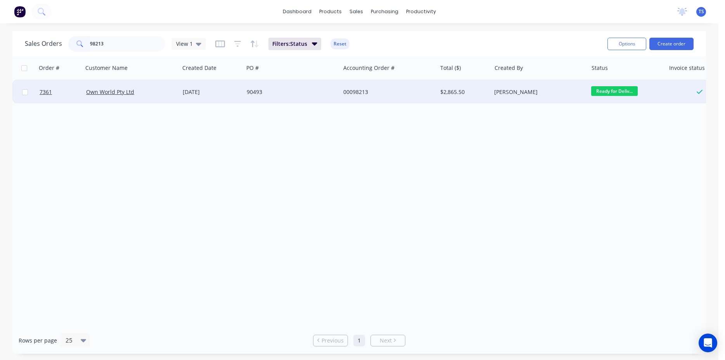
click at [610, 89] on span "Ready for Deliv..." at bounding box center [614, 91] width 47 height 10
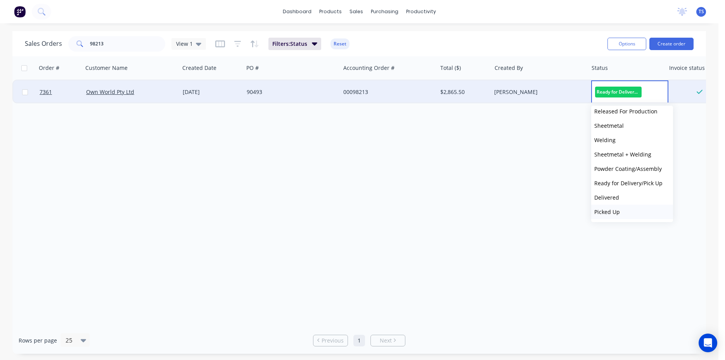
scroll to position [85, 0]
click at [622, 212] on button "Picked Up" at bounding box center [632, 211] width 82 height 14
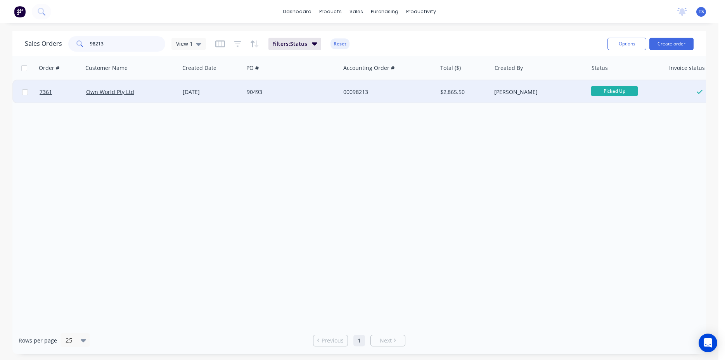
click at [132, 40] on input "98213" at bounding box center [128, 44] width 76 height 16
click at [615, 91] on span "Ready for Deliv..." at bounding box center [614, 91] width 47 height 10
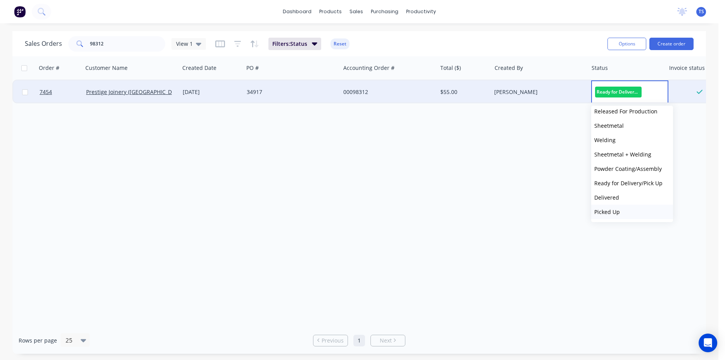
click at [617, 211] on span "Picked Up" at bounding box center [607, 211] width 26 height 7
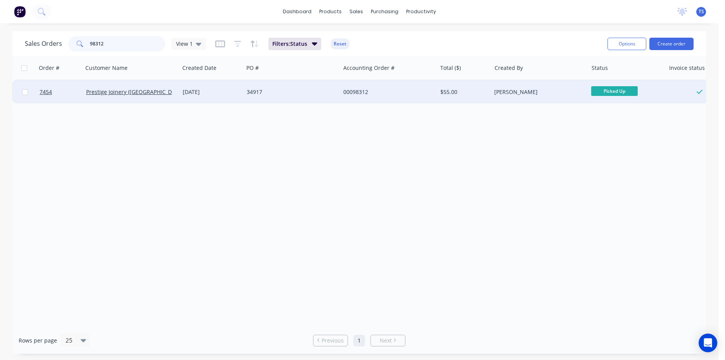
click at [107, 42] on input "98312" at bounding box center [128, 44] width 76 height 16
click at [631, 94] on span "Ready for Deliv..." at bounding box center [614, 91] width 47 height 10
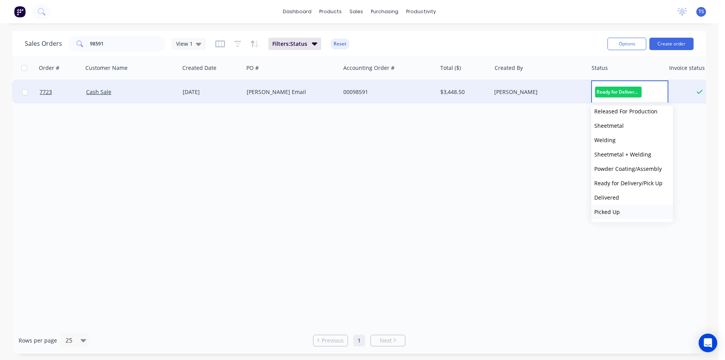
click at [614, 208] on span "Picked Up" at bounding box center [607, 211] width 26 height 7
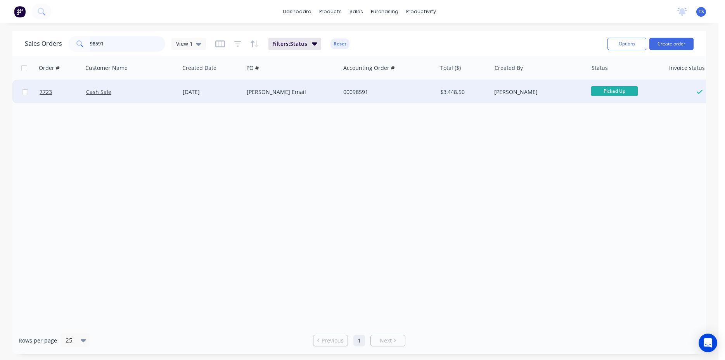
click at [130, 42] on input "98591" at bounding box center [128, 44] width 76 height 16
click at [600, 94] on span "Ready for Deliv..." at bounding box center [614, 91] width 47 height 10
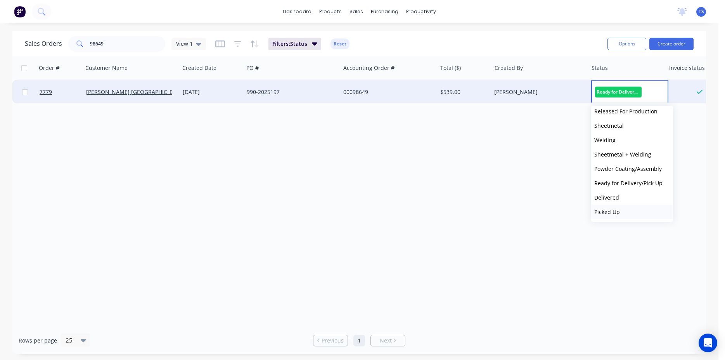
click at [631, 210] on button "Picked Up" at bounding box center [632, 211] width 82 height 14
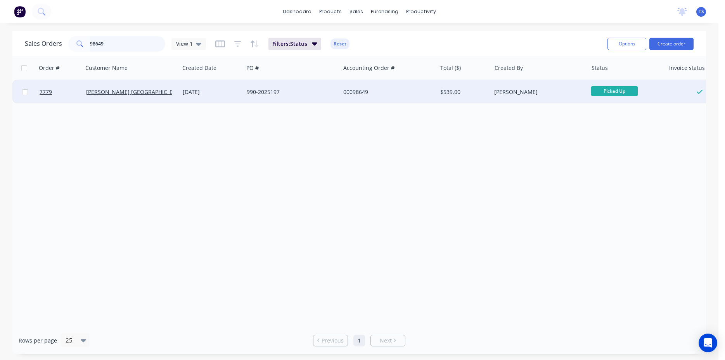
click at [115, 43] on input "98649" at bounding box center [128, 44] width 76 height 16
click at [594, 96] on span "Ready for Deliv..." at bounding box center [614, 91] width 47 height 10
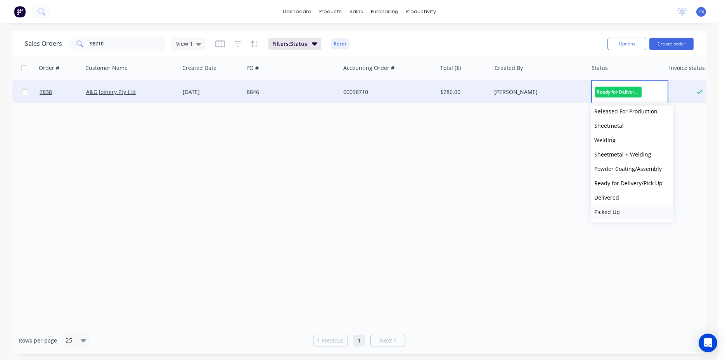
click at [626, 211] on button "Picked Up" at bounding box center [632, 211] width 82 height 14
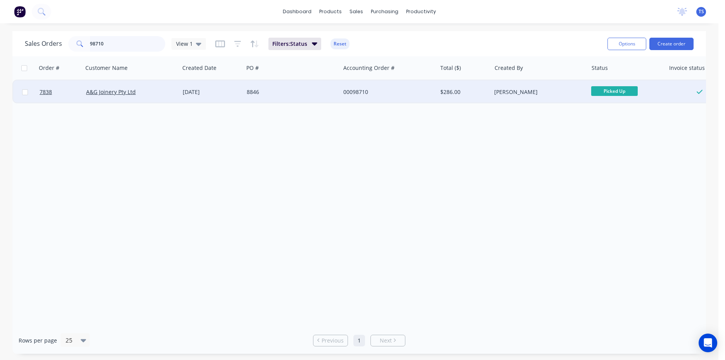
click at [132, 43] on input "98710" at bounding box center [128, 44] width 76 height 16
click at [616, 91] on span "Ready for Deliv..." at bounding box center [614, 91] width 47 height 10
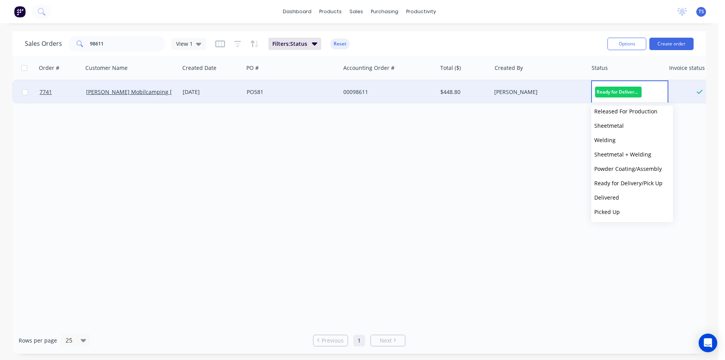
drag, startPoint x: 621, startPoint y: 214, endPoint x: 615, endPoint y: 212, distance: 6.5
click at [621, 214] on button "Picked Up" at bounding box center [632, 211] width 82 height 14
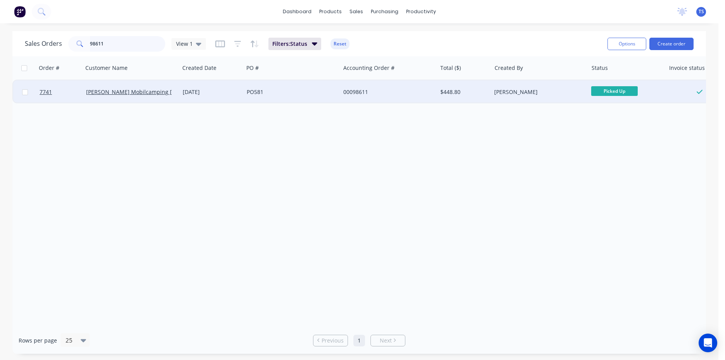
click at [133, 46] on input "98611" at bounding box center [128, 44] width 76 height 16
click at [614, 92] on span "Ready for Deliv..." at bounding box center [614, 91] width 47 height 10
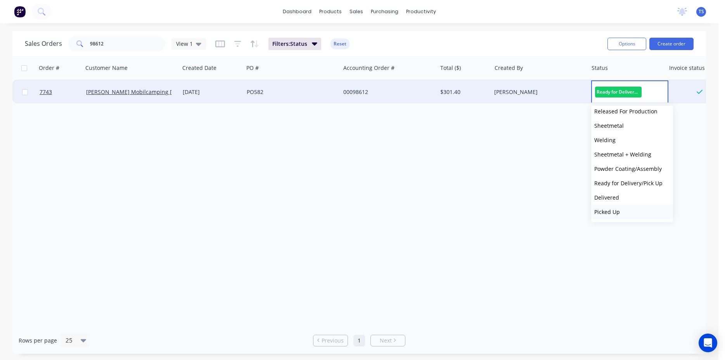
click at [624, 213] on button "Picked Up" at bounding box center [632, 211] width 82 height 14
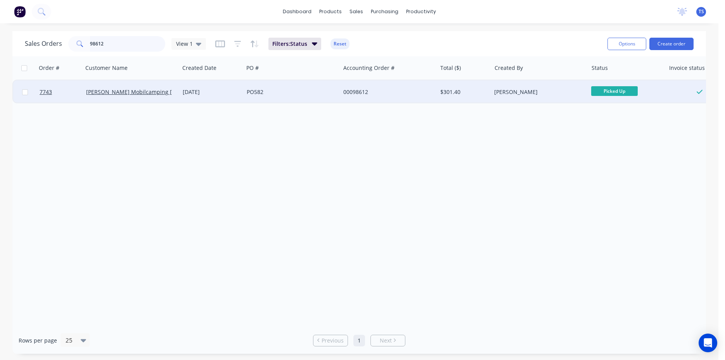
click at [111, 45] on input "98612" at bounding box center [128, 44] width 76 height 16
click at [631, 91] on span "Ready for Deliv..." at bounding box center [614, 91] width 47 height 10
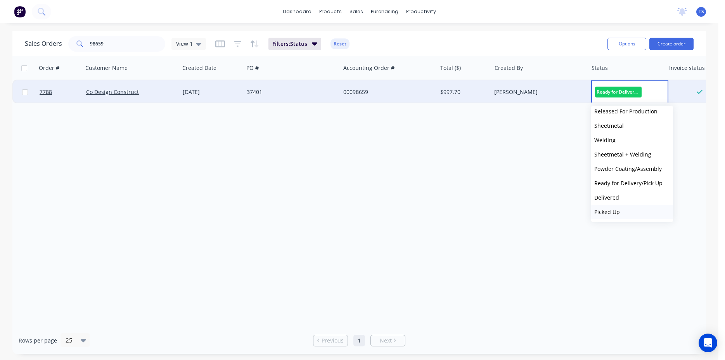
click at [625, 209] on button "Picked Up" at bounding box center [632, 211] width 82 height 14
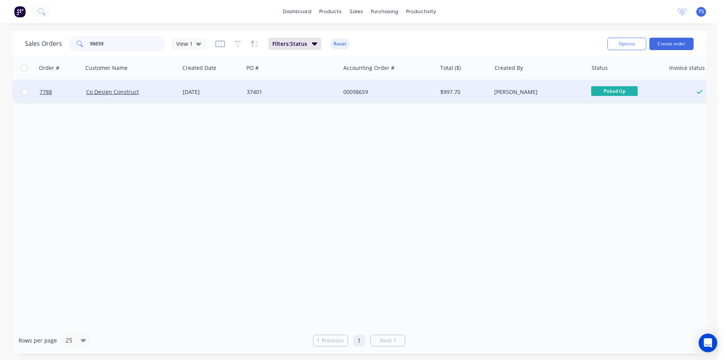
click at [116, 47] on input "98659" at bounding box center [128, 44] width 76 height 16
click at [614, 94] on span "Ready for Deliv..." at bounding box center [614, 91] width 47 height 10
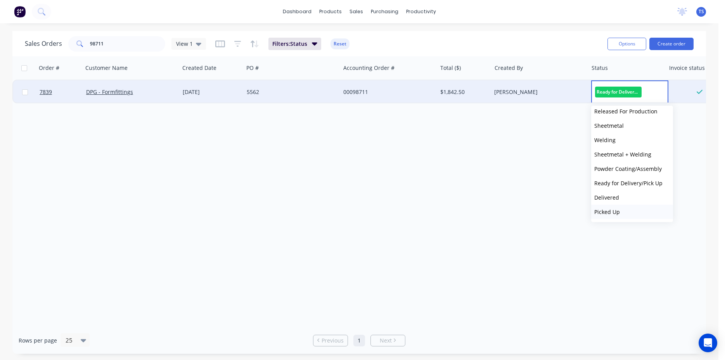
click at [631, 217] on button "Picked Up" at bounding box center [632, 211] width 82 height 14
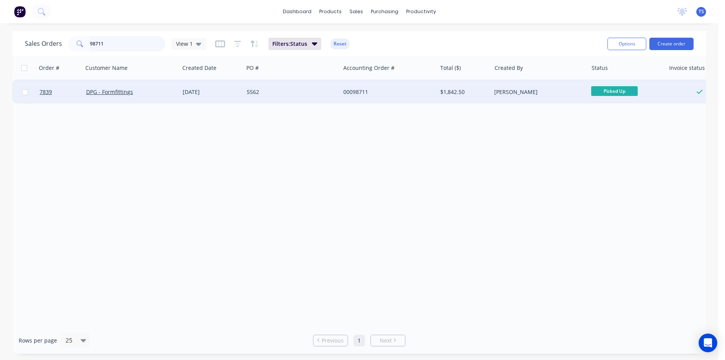
click at [129, 47] on input "98711" at bounding box center [128, 44] width 76 height 16
click at [612, 88] on span "Ready for Deliv..." at bounding box center [614, 91] width 47 height 10
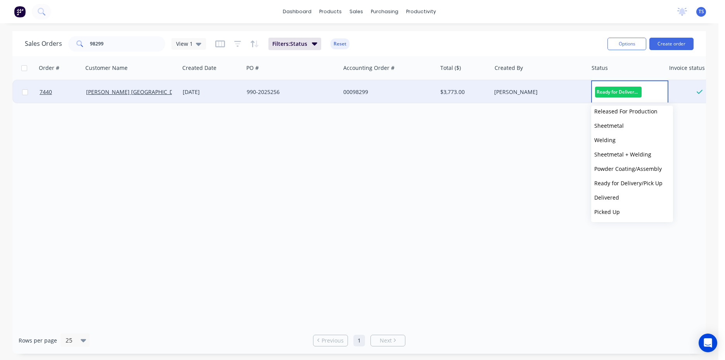
click at [636, 209] on button "Picked Up" at bounding box center [632, 211] width 82 height 14
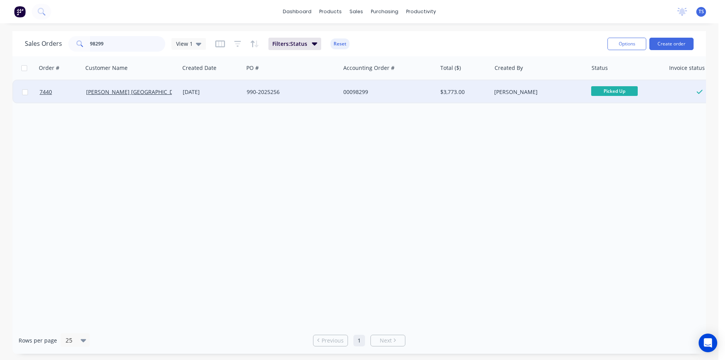
click at [106, 40] on input "98299" at bounding box center [128, 44] width 76 height 16
click at [648, 88] on div "Ready for Deliv..." at bounding box center [625, 92] width 68 height 12
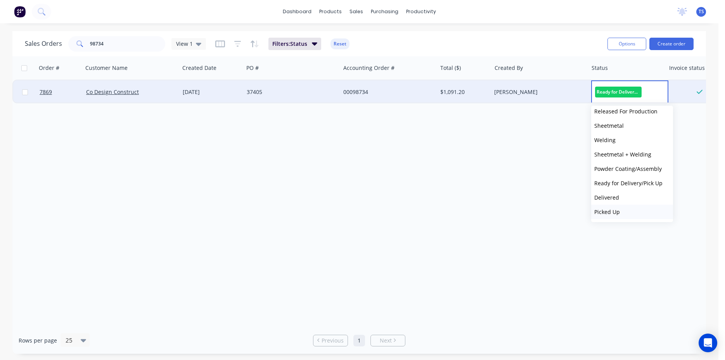
click at [629, 213] on button "Picked Up" at bounding box center [632, 211] width 82 height 14
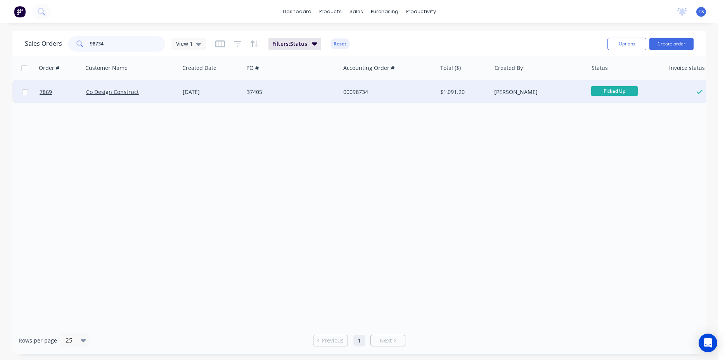
click at [149, 43] on input "98734" at bounding box center [128, 44] width 76 height 16
click at [122, 42] on input "98734" at bounding box center [128, 44] width 76 height 16
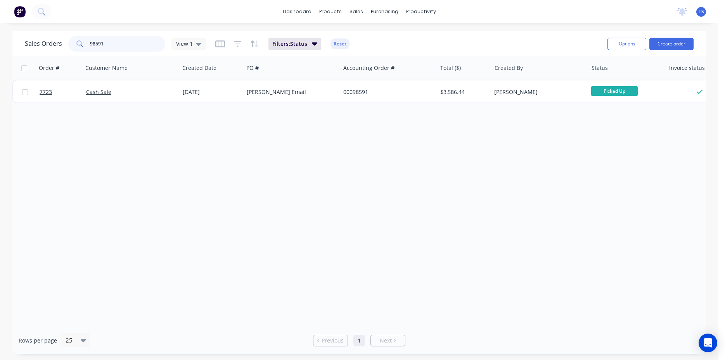
click at [137, 40] on input "98591" at bounding box center [128, 44] width 76 height 16
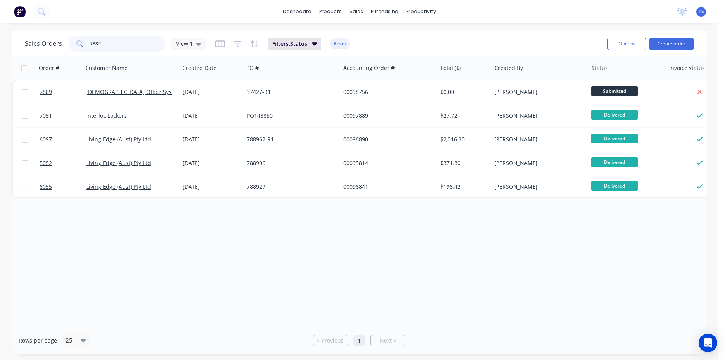
click at [137, 40] on input "7889" at bounding box center [128, 44] width 76 height 16
click at [137, 49] on input "7889" at bounding box center [128, 44] width 76 height 16
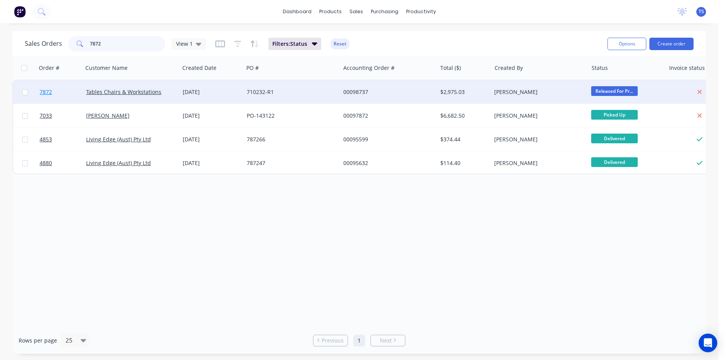
type input "7872"
click at [61, 95] on link "7872" at bounding box center [63, 91] width 47 height 23
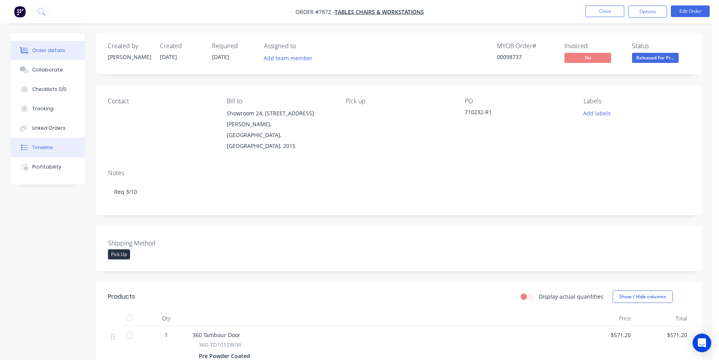
click at [62, 146] on button "Timeline" at bounding box center [48, 147] width 74 height 19
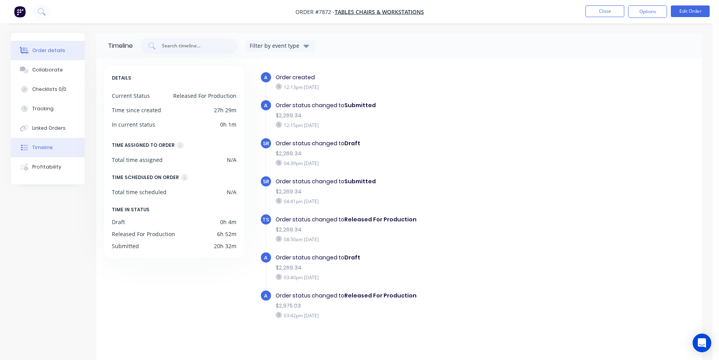
click at [56, 48] on div "Order details" at bounding box center [48, 50] width 33 height 7
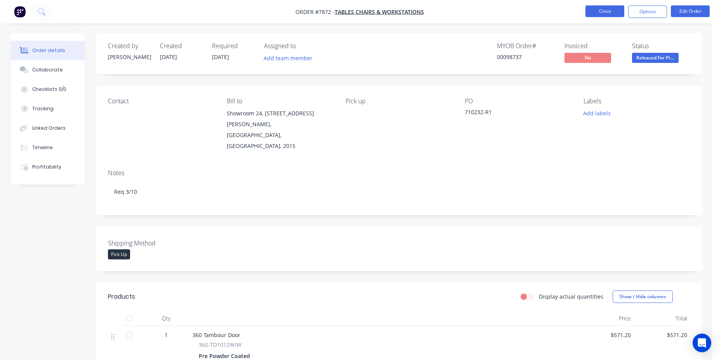
click at [597, 8] on button "Close" at bounding box center [604, 11] width 39 height 12
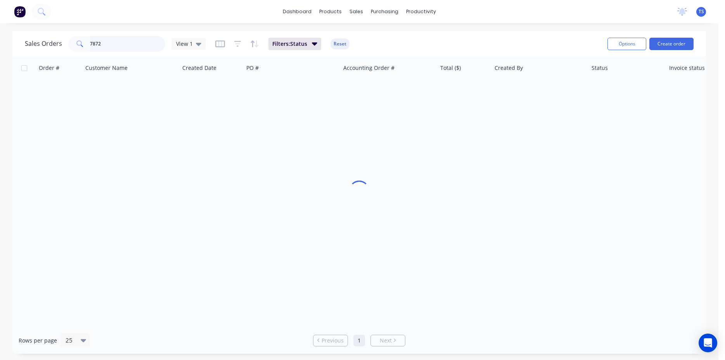
click at [121, 47] on input "7872" at bounding box center [128, 44] width 76 height 16
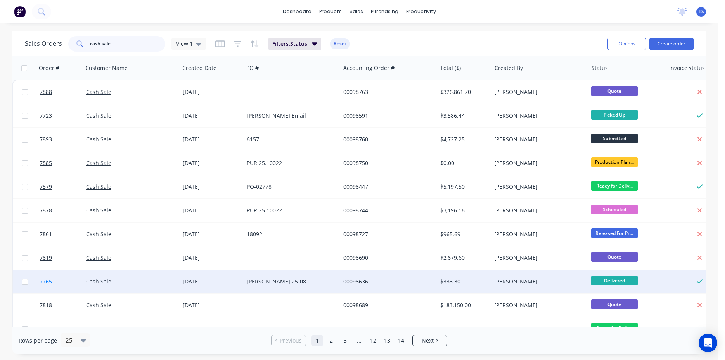
type input "cash sale"
click at [47, 280] on span "7765" at bounding box center [46, 281] width 12 height 8
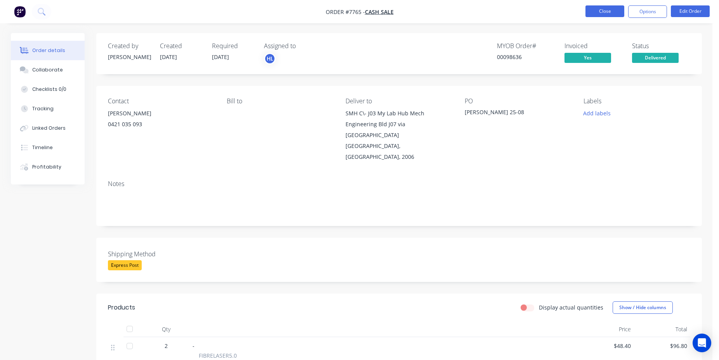
click at [601, 12] on button "Close" at bounding box center [604, 11] width 39 height 12
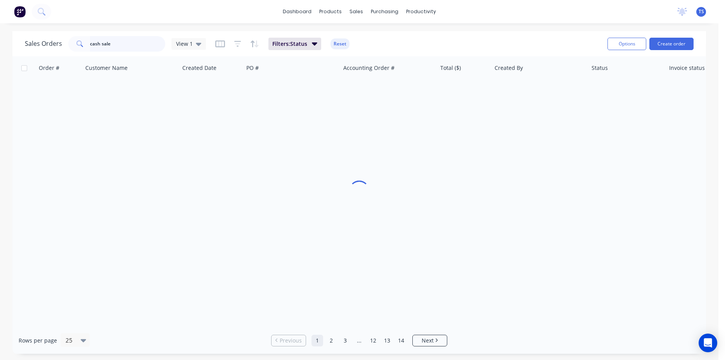
click at [134, 50] on input "cash sale" at bounding box center [128, 44] width 76 height 16
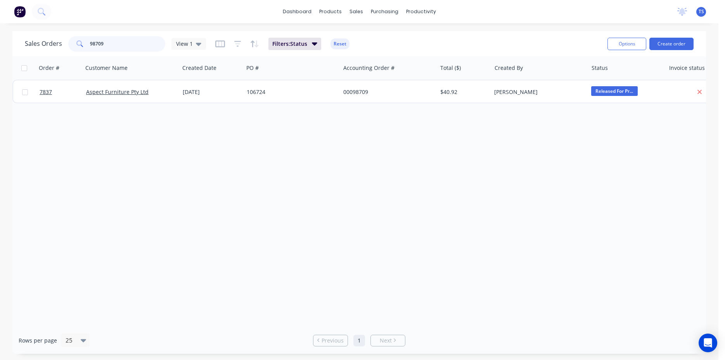
click at [134, 50] on input "98709" at bounding box center [128, 44] width 76 height 16
type input "koi"
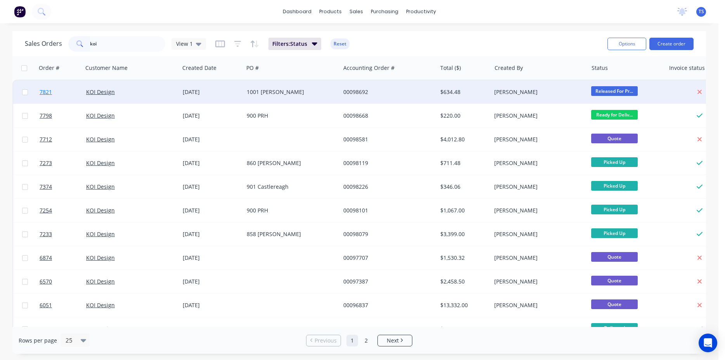
click at [56, 97] on link "7821" at bounding box center [63, 91] width 47 height 23
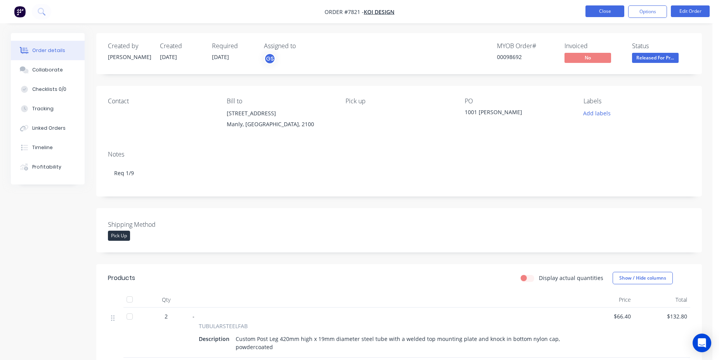
click at [602, 12] on button "Close" at bounding box center [604, 11] width 39 height 12
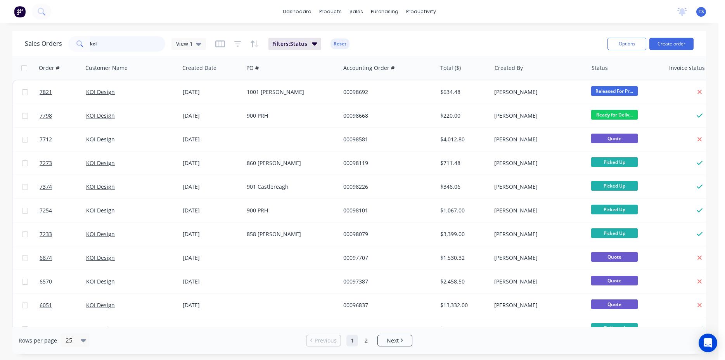
click at [118, 48] on input "koi" at bounding box center [128, 44] width 76 height 16
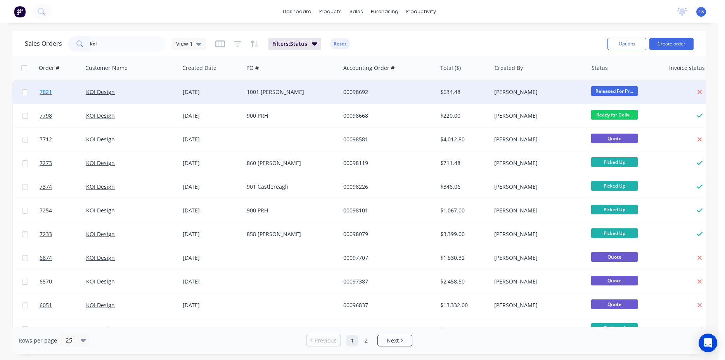
click at [71, 89] on link "7821" at bounding box center [63, 91] width 47 height 23
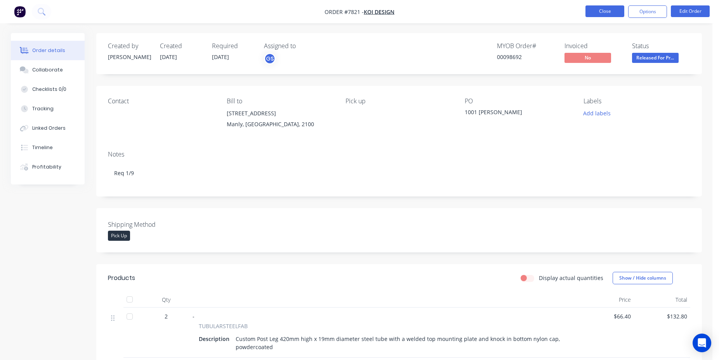
click at [601, 15] on button "Close" at bounding box center [604, 11] width 39 height 12
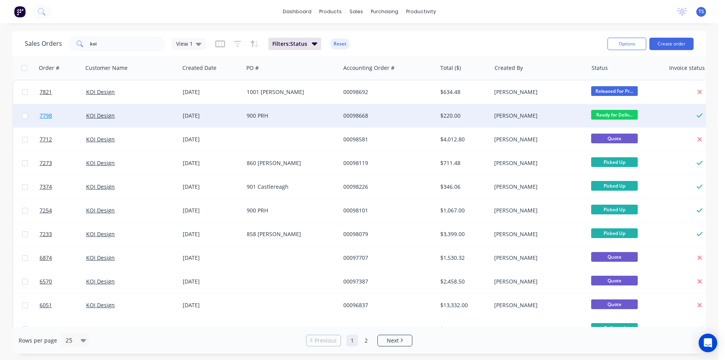
click at [54, 124] on link "7798" at bounding box center [63, 115] width 47 height 23
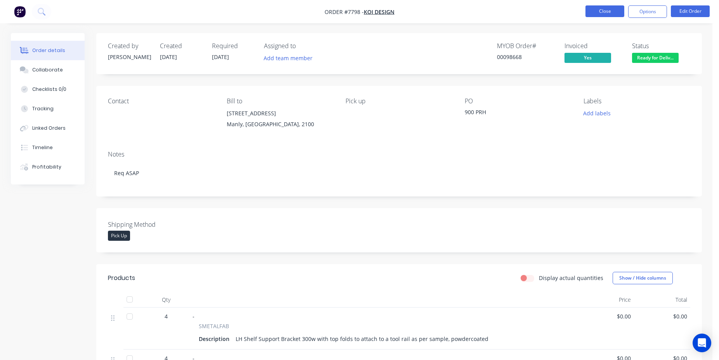
click at [601, 14] on button "Close" at bounding box center [604, 11] width 39 height 12
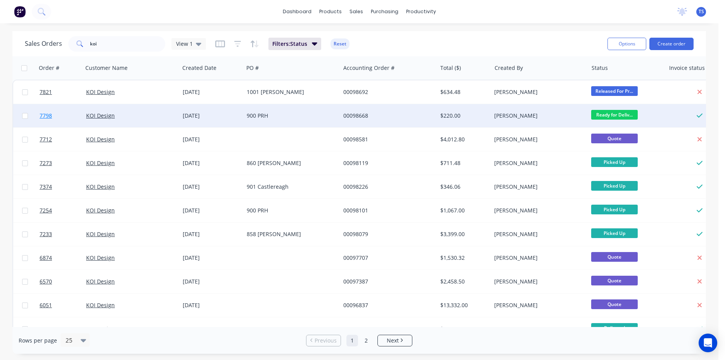
click at [51, 124] on link "7798" at bounding box center [63, 115] width 47 height 23
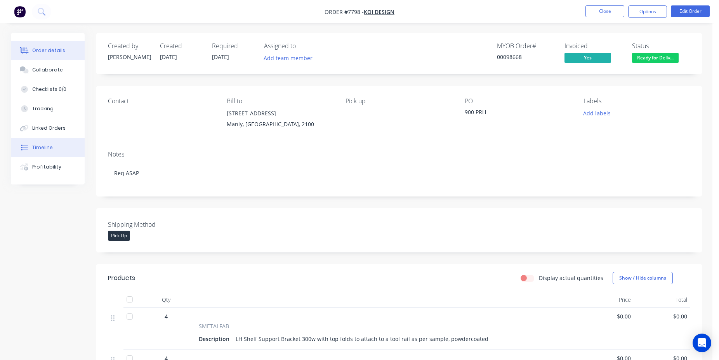
click at [55, 148] on button "Timeline" at bounding box center [48, 147] width 74 height 19
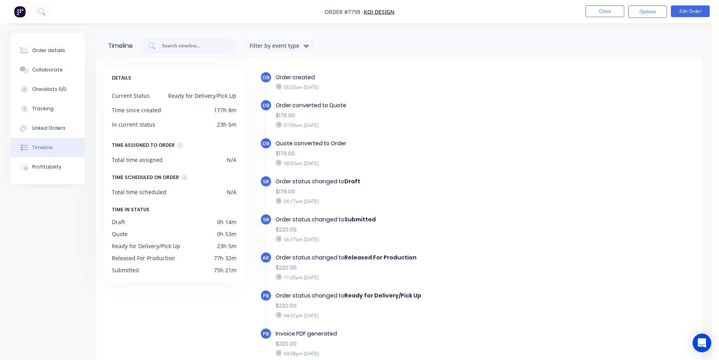
scroll to position [42, 0]
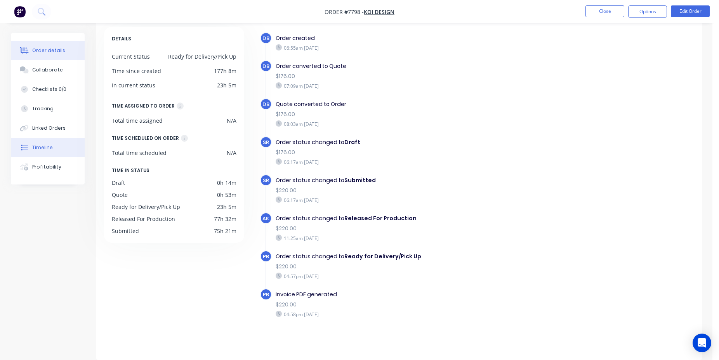
click at [60, 47] on div "Order details" at bounding box center [48, 50] width 33 height 7
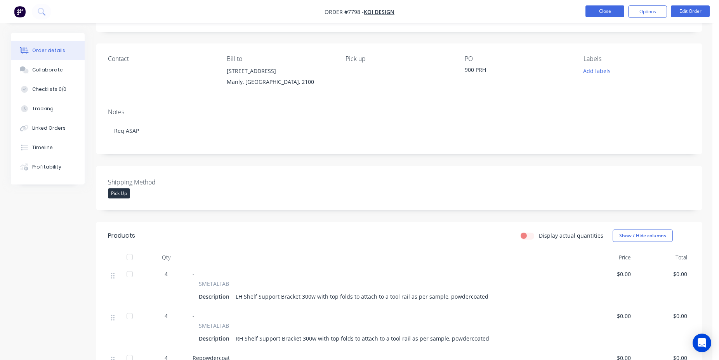
click at [600, 13] on button "Close" at bounding box center [604, 11] width 39 height 12
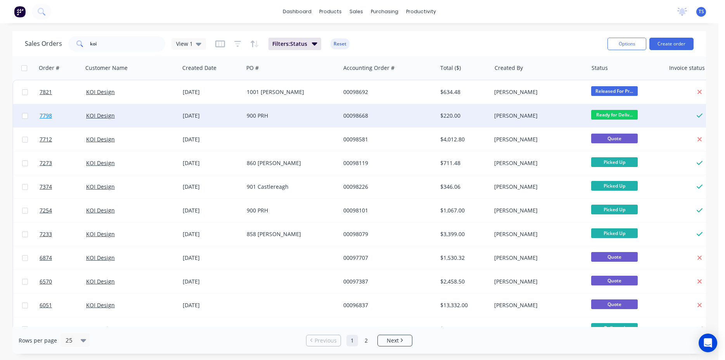
click at [64, 120] on link "7798" at bounding box center [63, 115] width 47 height 23
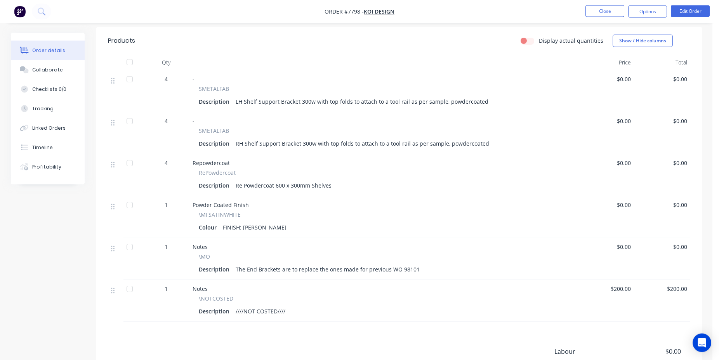
scroll to position [317, 0]
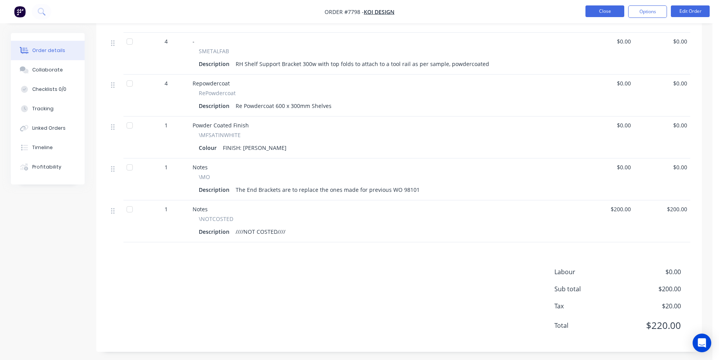
click at [612, 5] on button "Close" at bounding box center [604, 11] width 39 height 12
